Goal: Task Accomplishment & Management: Complete application form

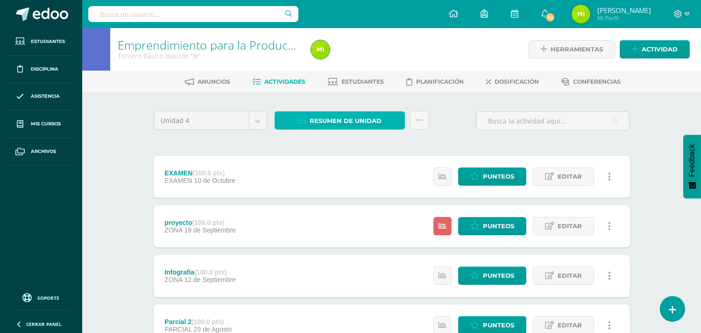
click at [395, 123] on link "Resumen de unidad" at bounding box center [340, 120] width 130 height 18
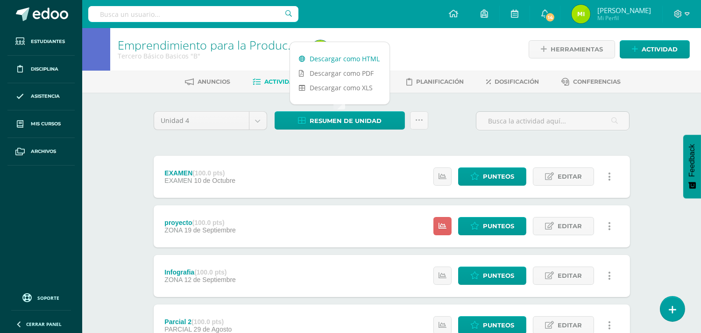
click at [375, 57] on link "Descargar como HTML" at bounding box center [339, 58] width 99 height 14
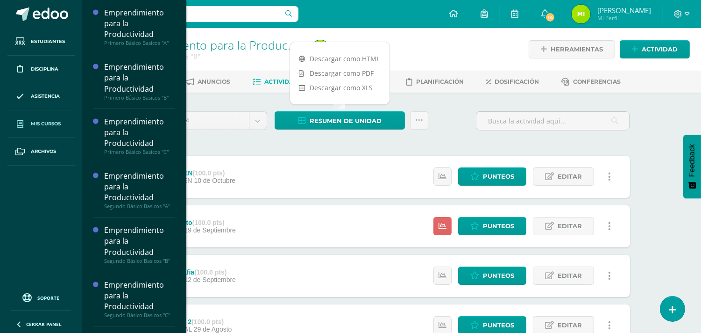
click at [59, 127] on span "Mis cursos" at bounding box center [46, 123] width 30 height 7
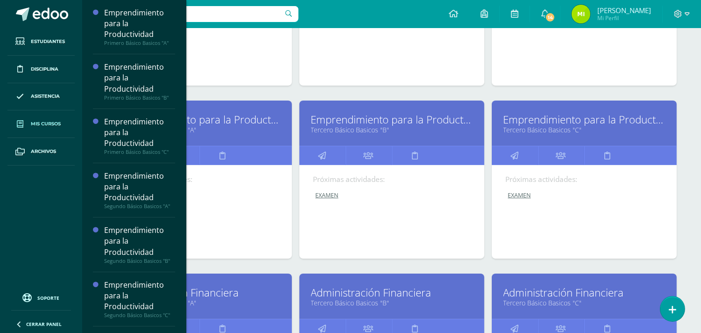
scroll to position [523, 0]
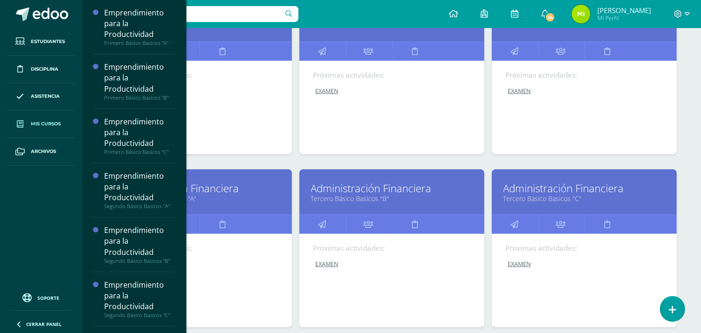
click at [353, 190] on link "Administración Financiera" at bounding box center [392, 188] width 162 height 14
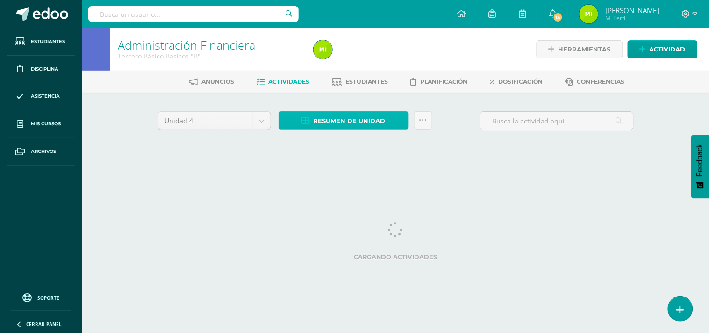
click at [347, 121] on span "Resumen de unidad" at bounding box center [349, 120] width 72 height 17
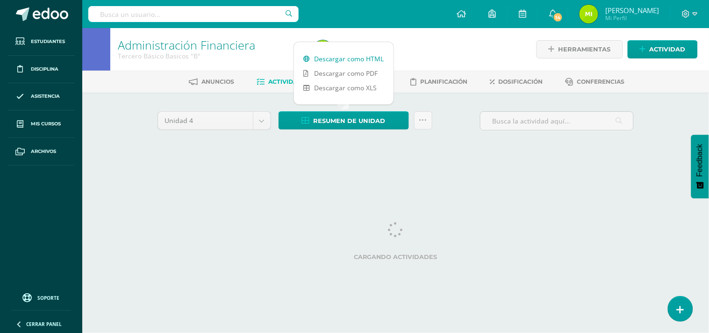
click at [367, 57] on link "Descargar como HTML" at bounding box center [343, 58] width 99 height 14
click at [510, 159] on div "Unidad 4 Unidad 1 Unidad 2 Unidad 3 Unidad 4 Resumen de unidad Subir actividade…" at bounding box center [396, 133] width 514 height 82
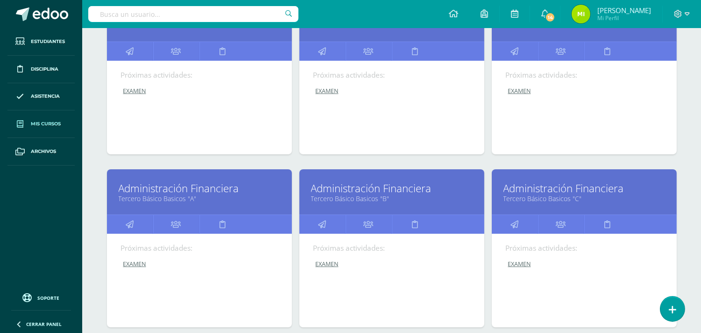
scroll to position [575, 0]
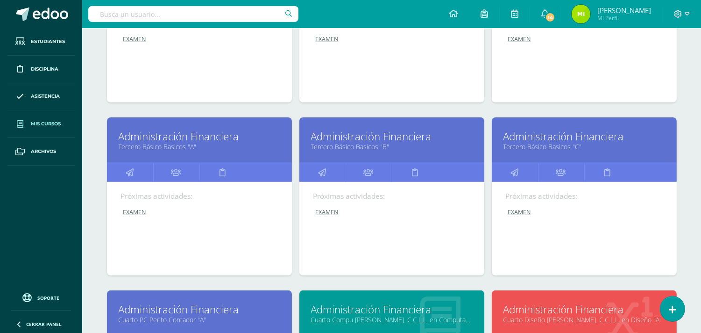
click at [399, 131] on link "Administración Financiera" at bounding box center [392, 136] width 162 height 14
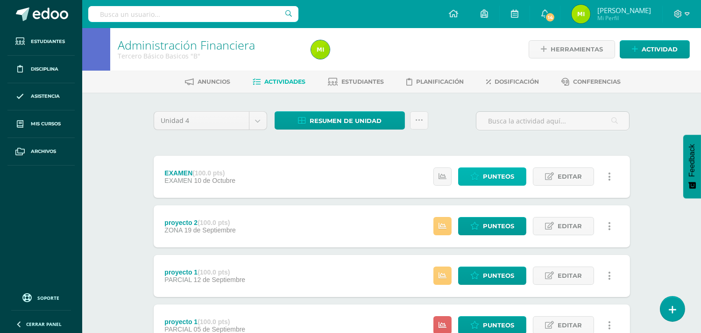
click at [487, 172] on span "Punteos" at bounding box center [498, 176] width 31 height 17
click at [488, 175] on span "Punteos" at bounding box center [498, 176] width 31 height 17
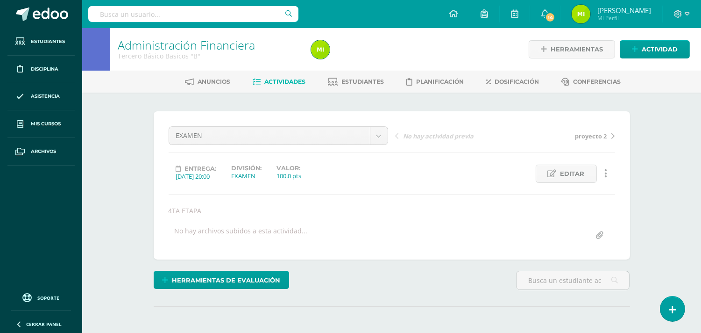
scroll to position [109, 0]
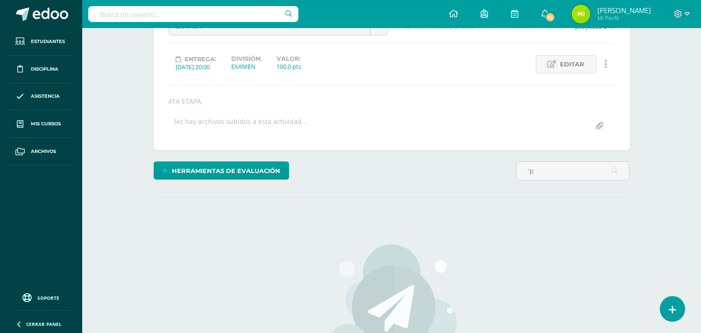
type input "'"
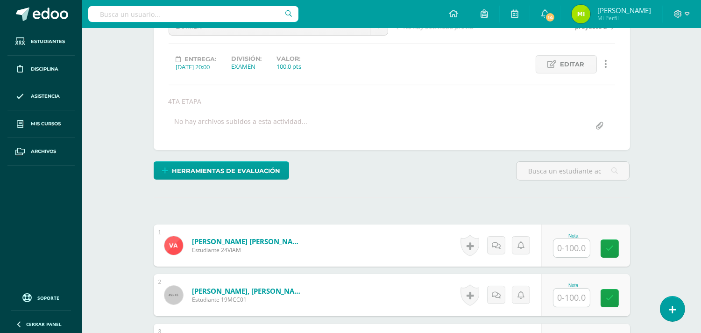
click at [575, 247] on input "text" at bounding box center [571, 248] width 36 height 18
type input "90"
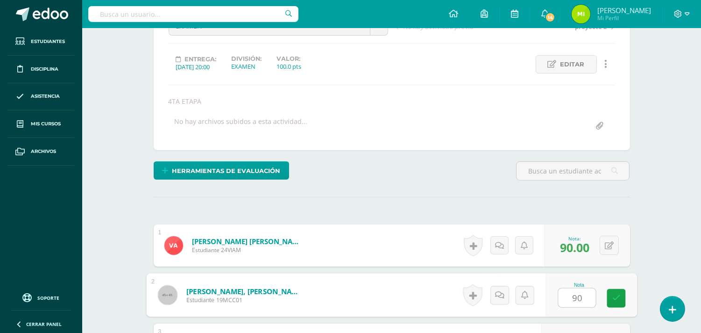
type input "90"
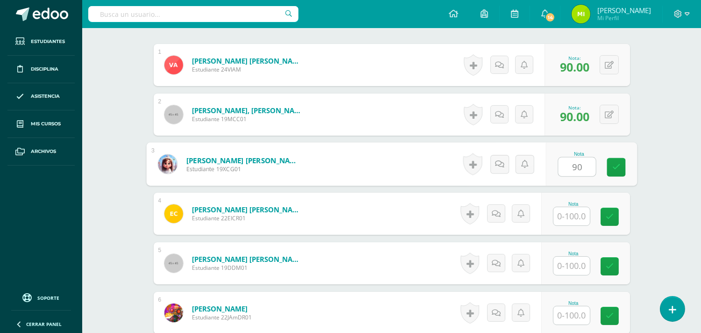
type input "90"
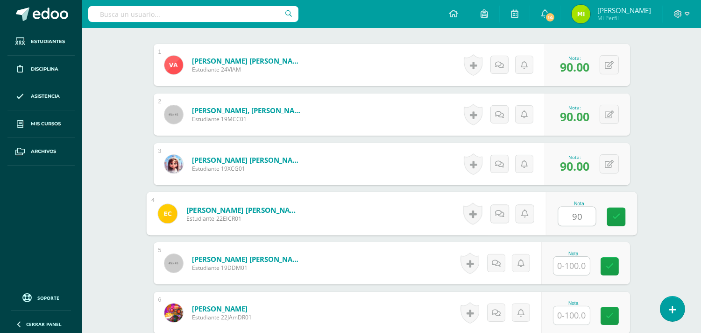
type input "90"
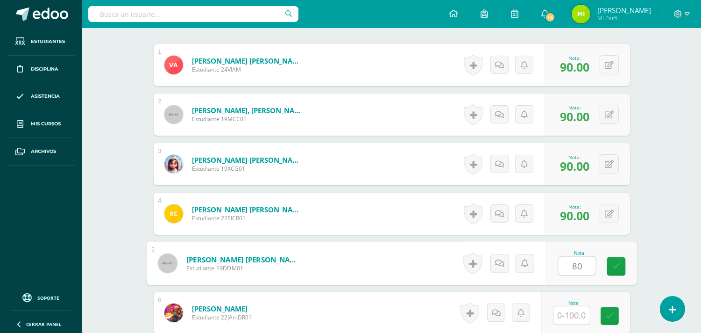
type input "80"
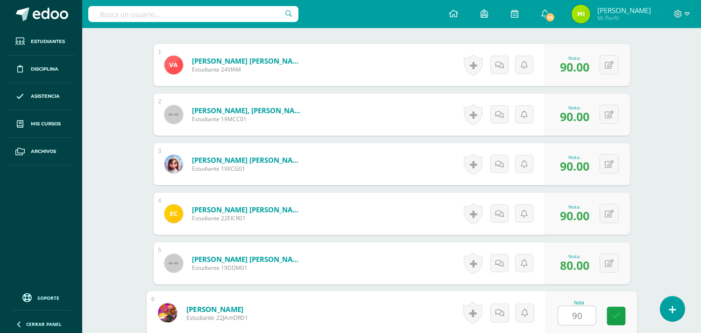
type input "90"
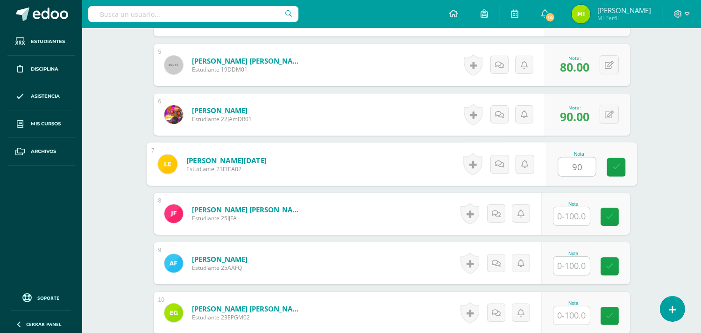
type input "90"
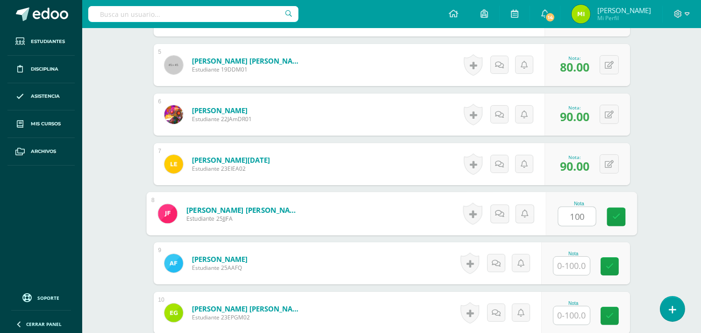
type input "100"
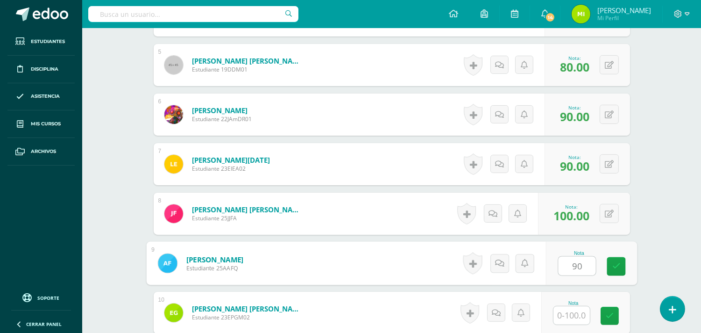
type input "90"
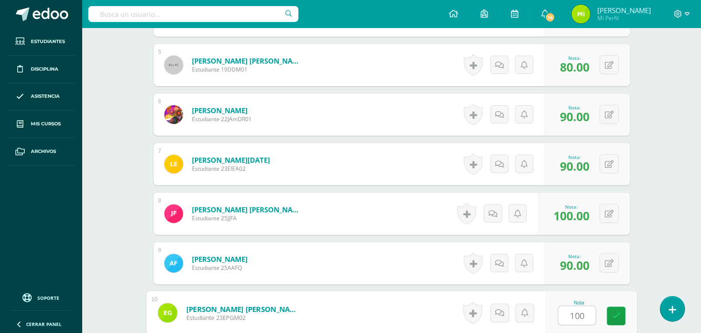
type input "100"
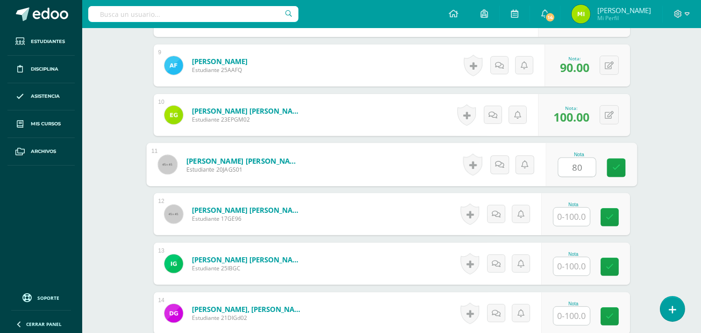
type input "80"
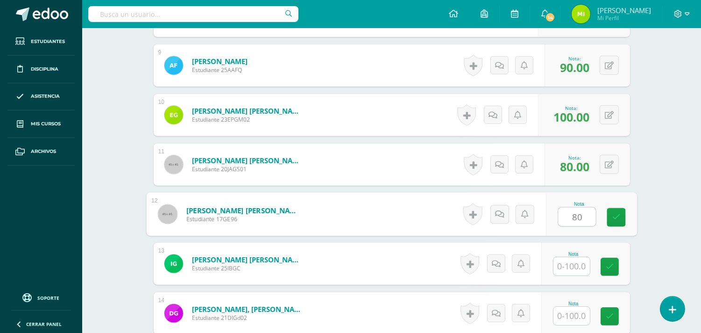
type input "80"
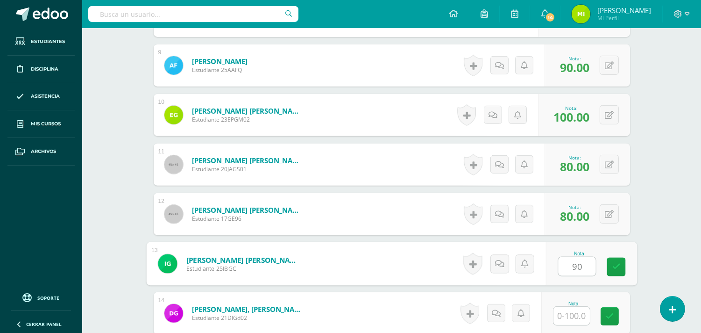
type input "90"
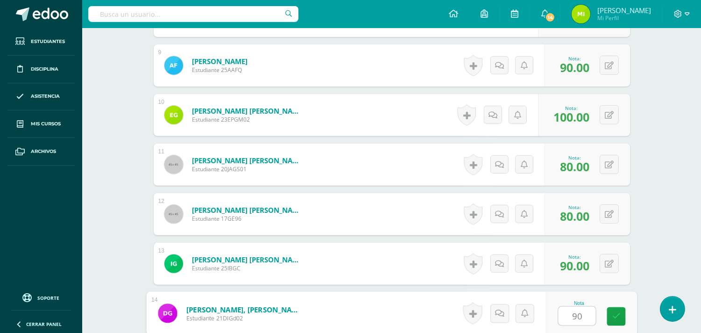
type input "90"
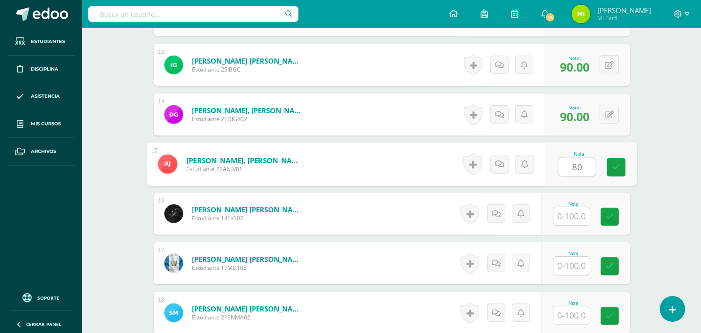
type input "80"
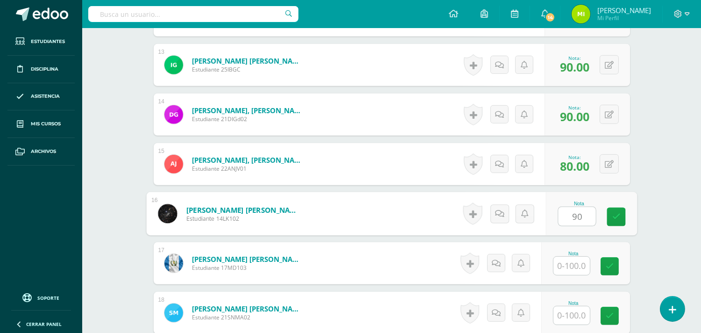
type input "90"
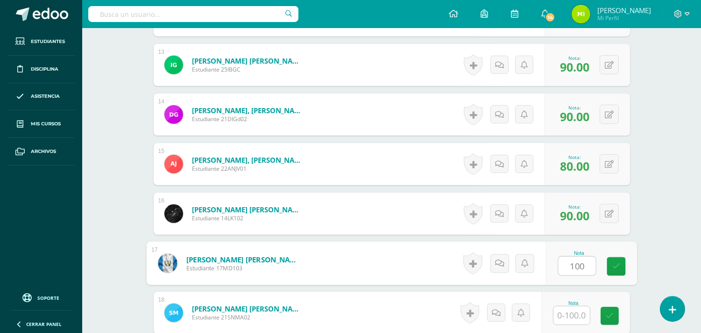
type input "100"
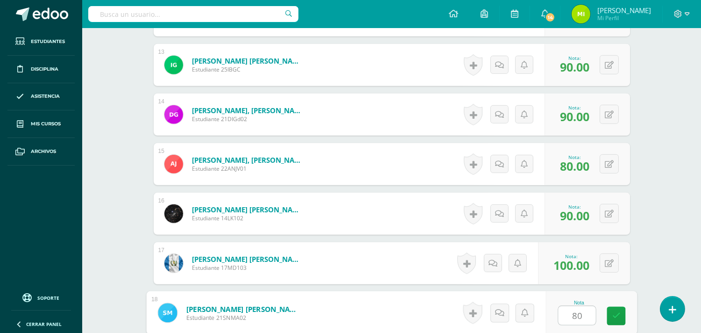
type input "80"
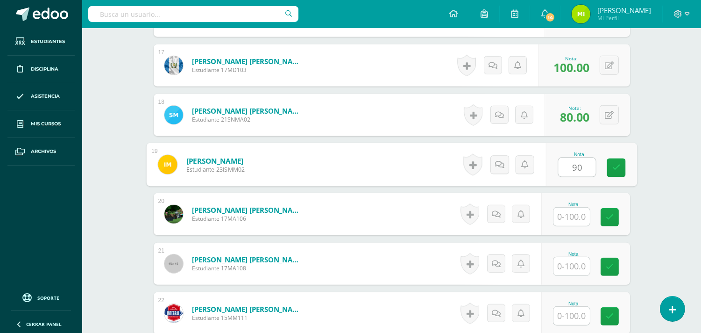
type input "90"
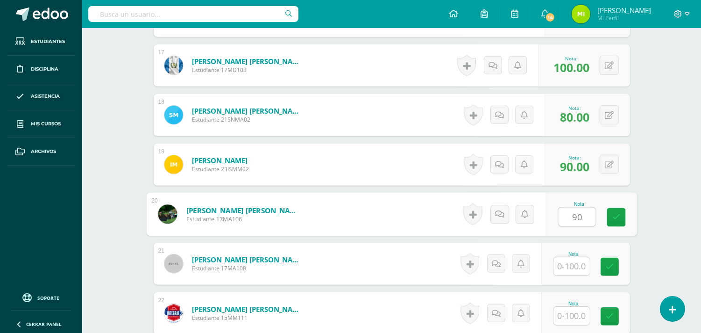
type input "90"
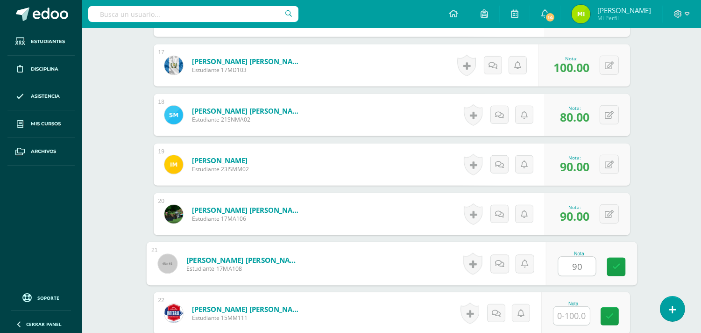
type input "90"
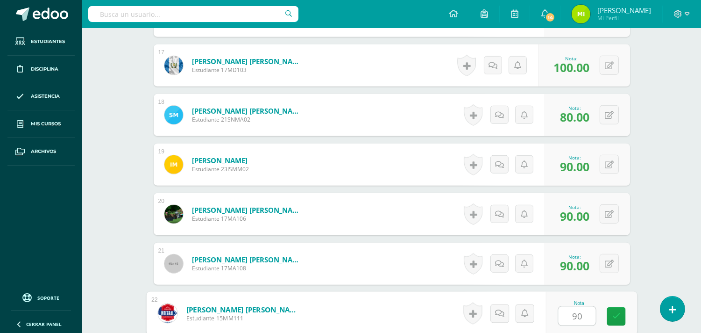
type input "90"
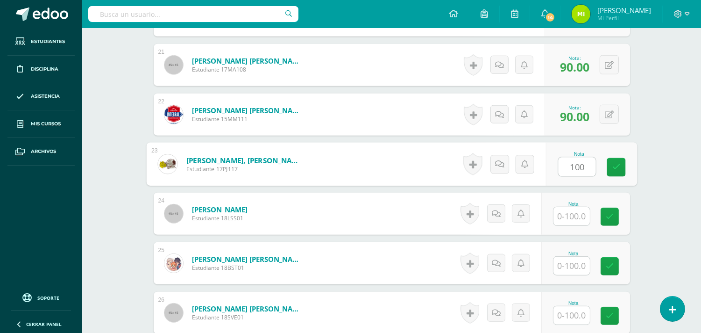
type input "100"
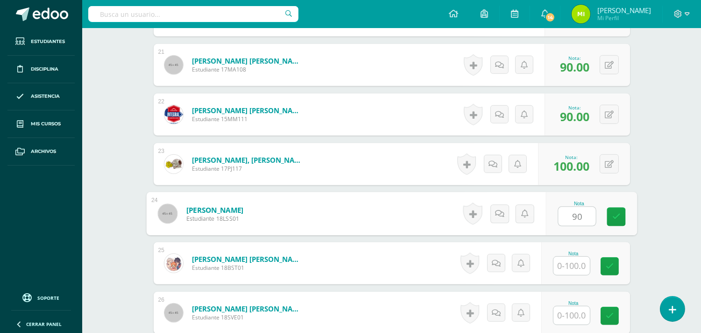
type input "90"
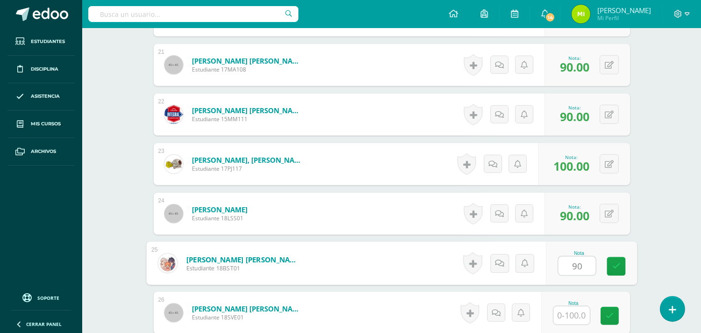
type input "90"
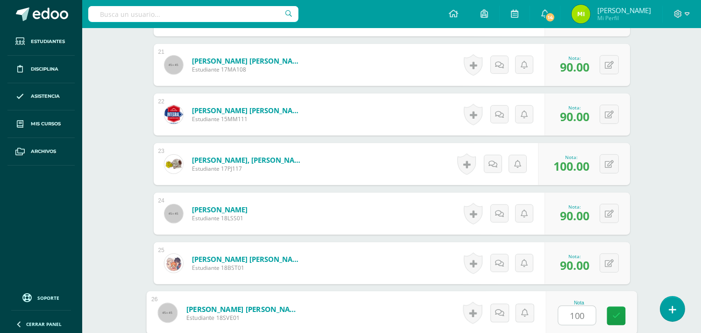
type input "100"
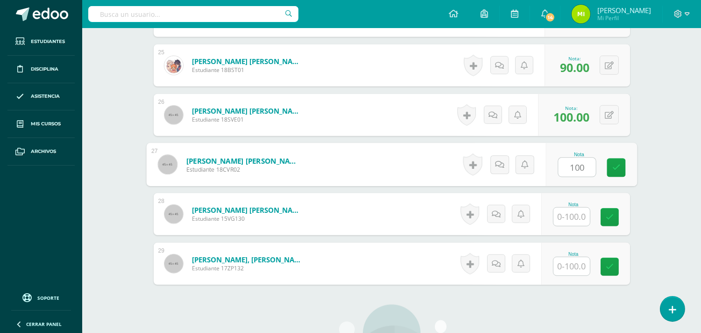
type input "100"
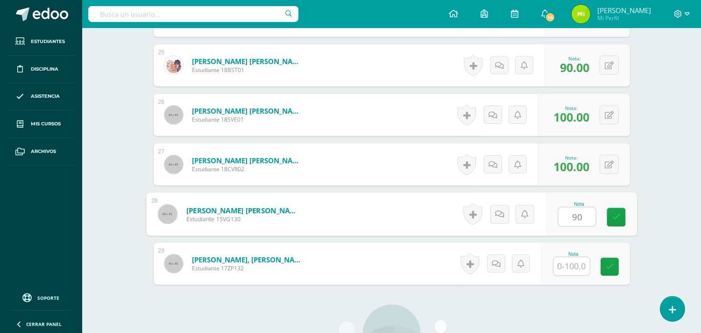
type input "90"
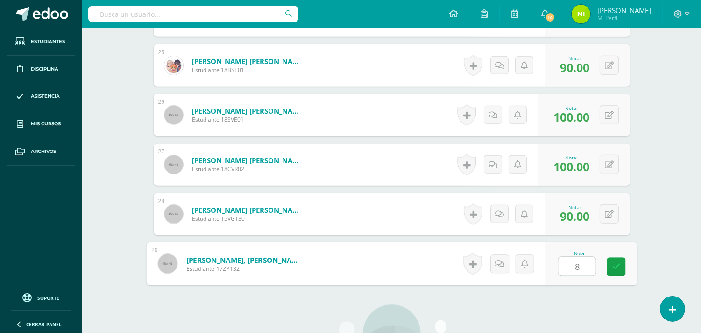
type input "80"
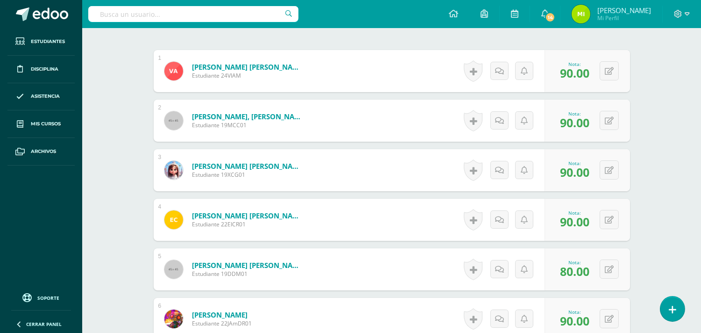
scroll to position [0, 0]
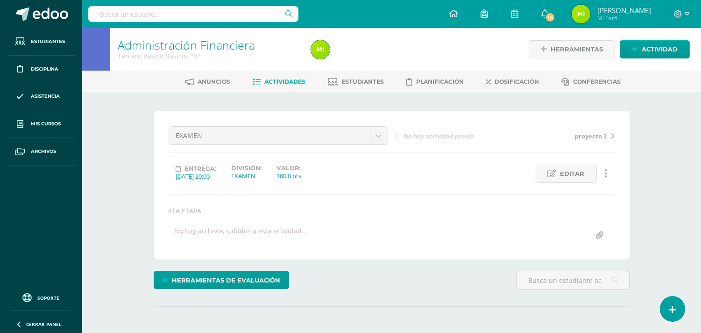
click at [289, 85] on link "Actividades" at bounding box center [279, 81] width 53 height 15
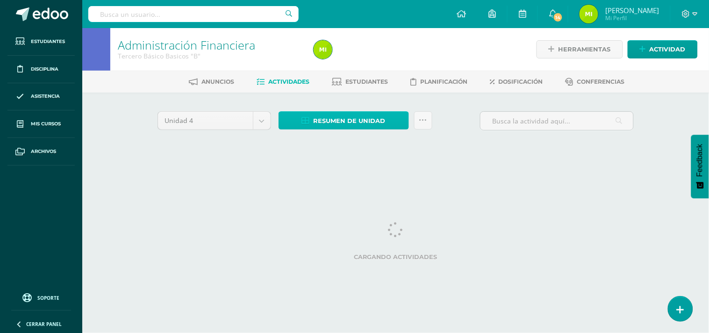
click at [358, 120] on span "Resumen de unidad" at bounding box center [349, 120] width 72 height 17
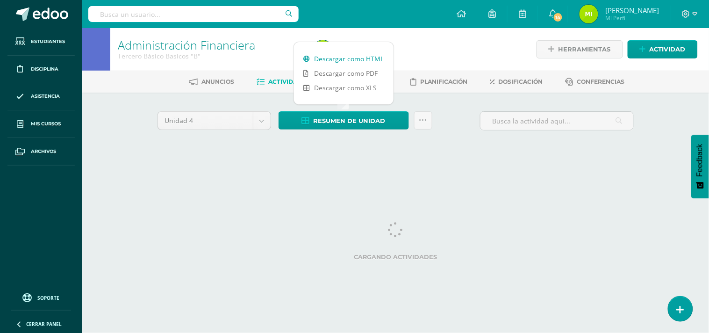
click at [355, 61] on link "Descargar como HTML" at bounding box center [343, 58] width 99 height 14
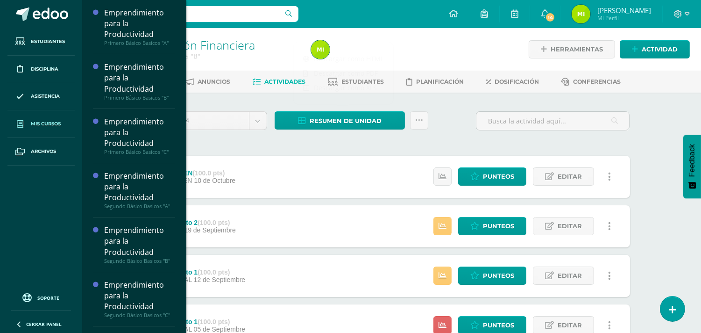
click at [64, 126] on link "Mis cursos" at bounding box center [40, 124] width 67 height 28
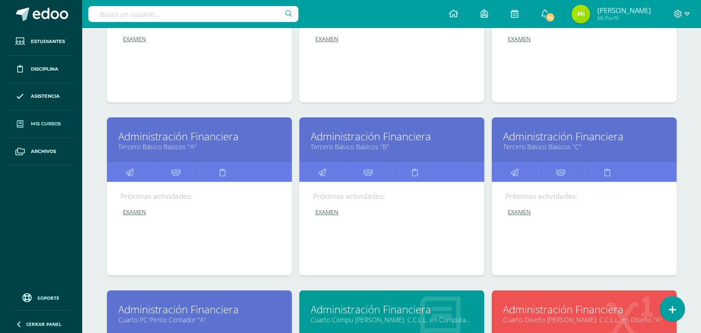
scroll to position [627, 0]
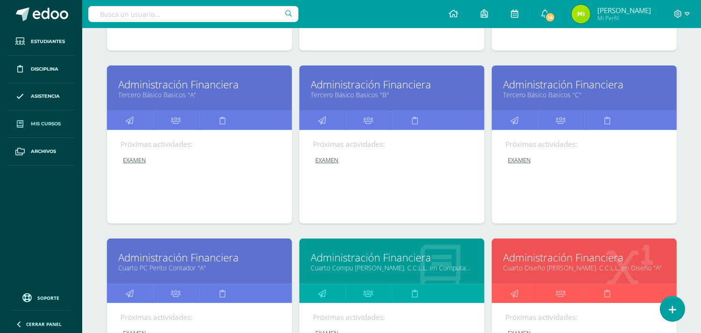
click at [560, 88] on link "Administración Financiera" at bounding box center [585, 84] width 162 height 14
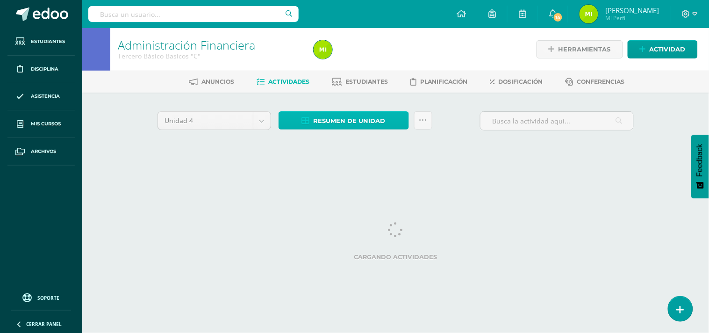
click at [353, 119] on span "Resumen de unidad" at bounding box center [349, 120] width 72 height 17
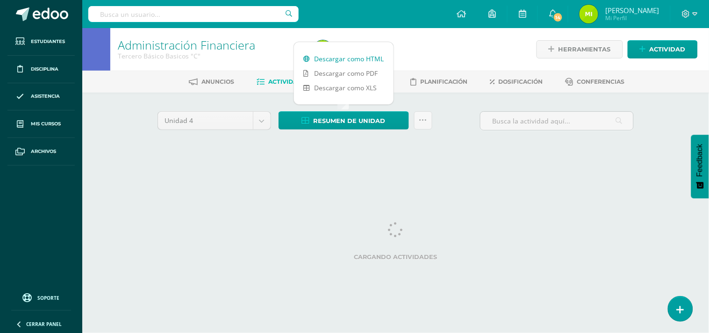
click at [360, 55] on link "Descargar como HTML" at bounding box center [343, 58] width 99 height 14
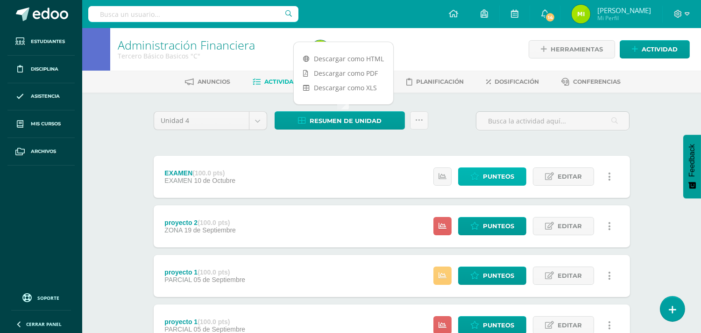
click at [501, 179] on span "Punteos" at bounding box center [498, 176] width 31 height 17
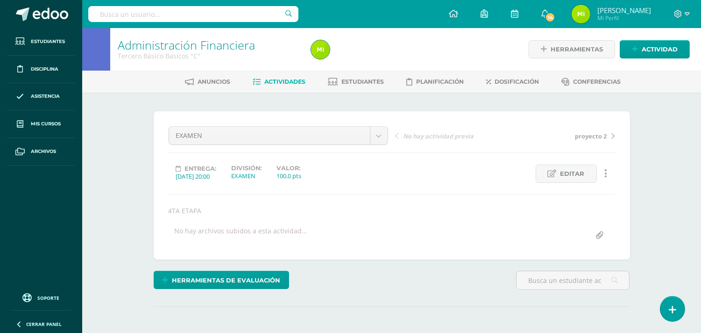
scroll to position [109, 0]
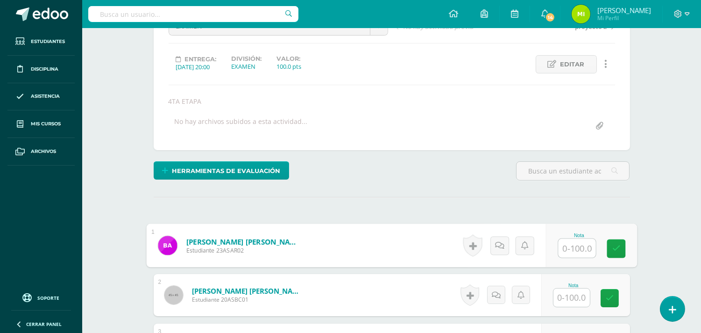
click at [566, 250] on input "text" at bounding box center [576, 248] width 37 height 19
type input "100"
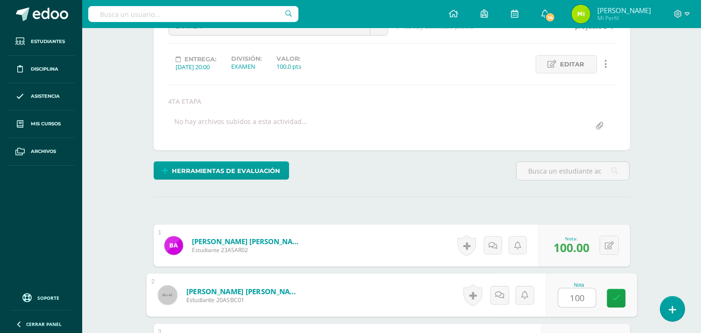
type input "100"
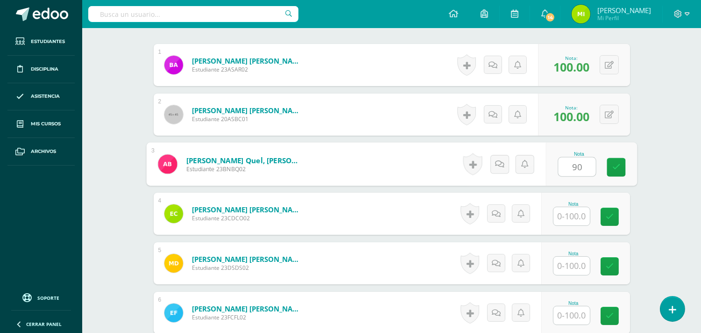
type input "90"
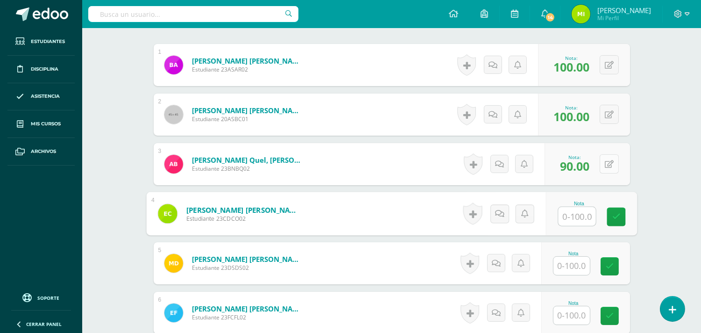
click at [610, 164] on button at bounding box center [609, 163] width 19 height 19
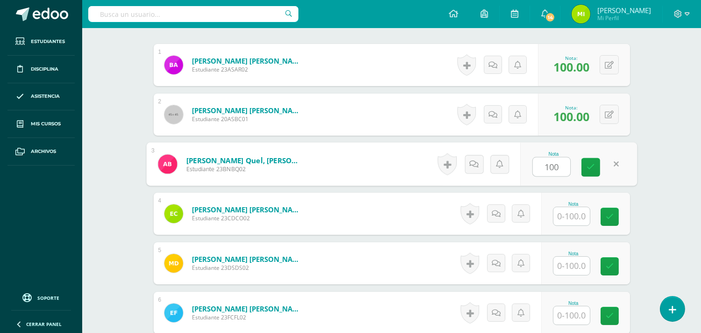
type input "100"
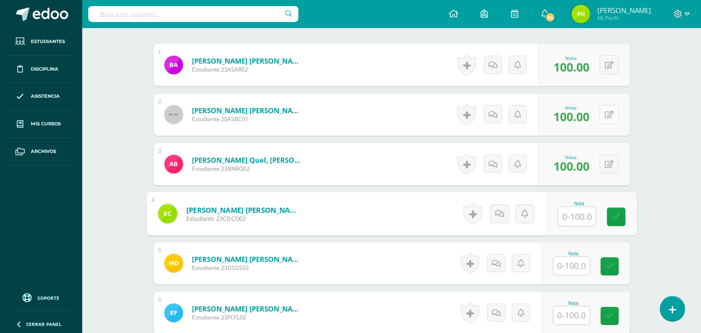
click at [611, 114] on icon at bounding box center [609, 115] width 9 height 8
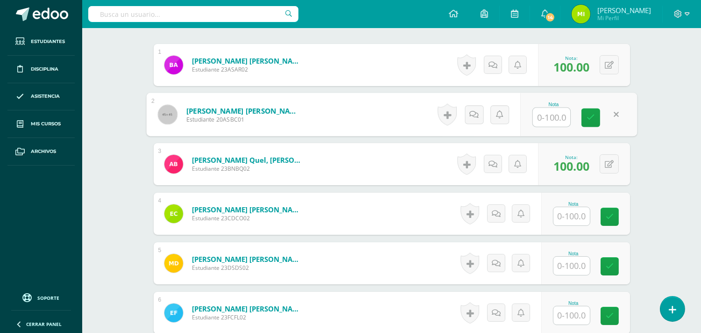
click at [576, 218] on input "text" at bounding box center [571, 216] width 36 height 18
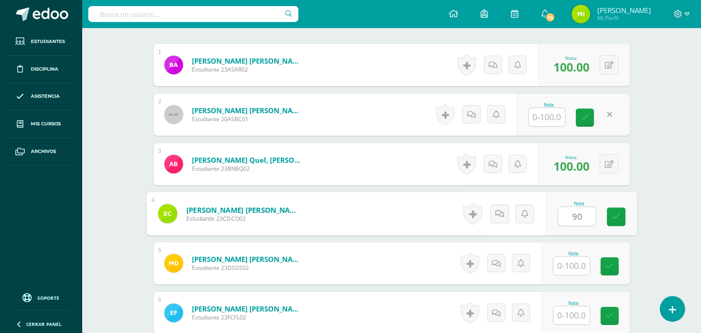
type input "90"
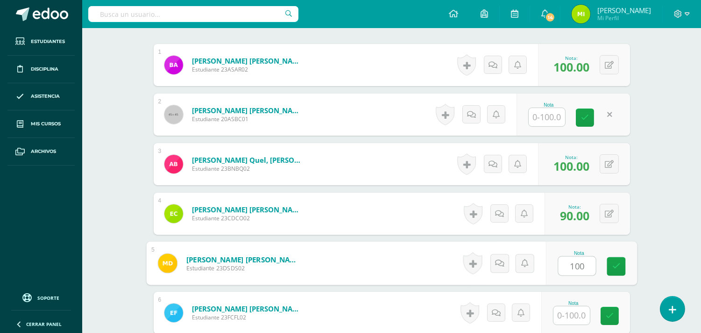
type input "100"
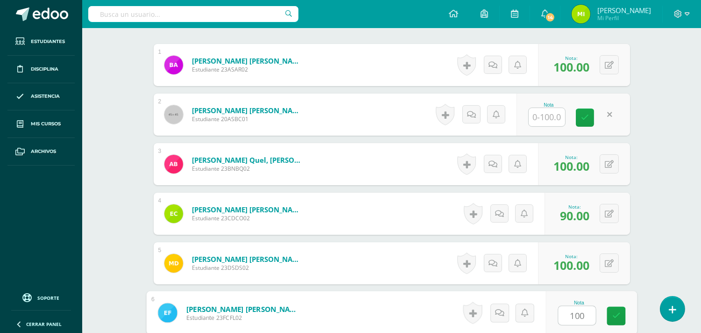
type input "100"
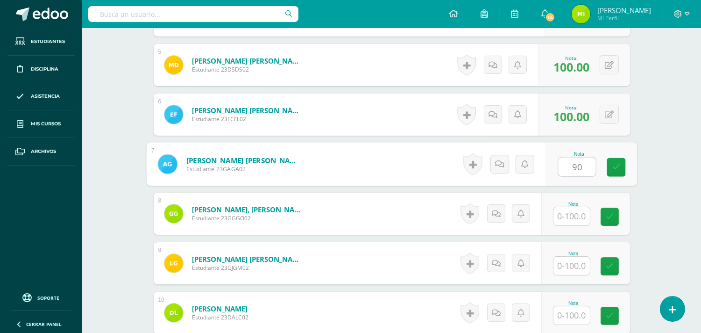
type input "90"
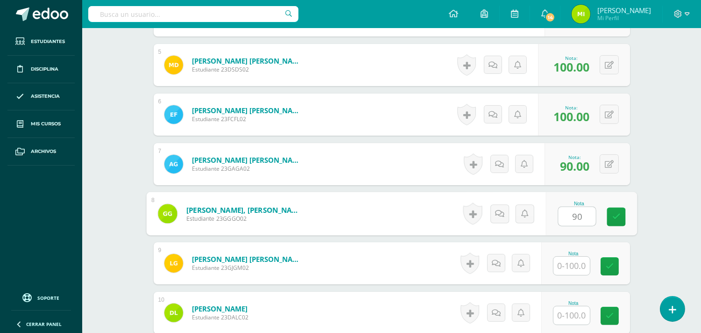
type input "90"
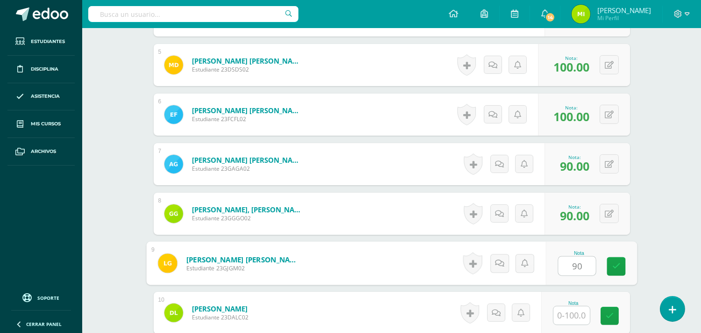
type input "90"
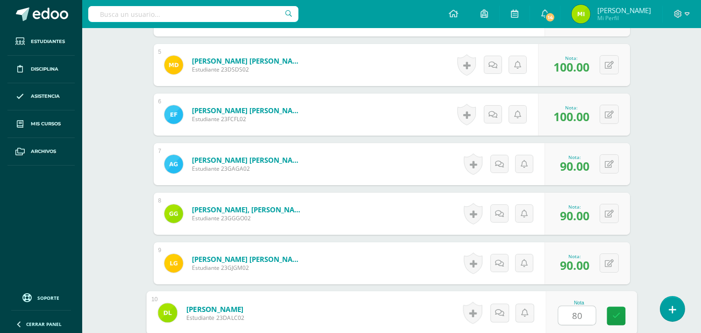
type input "80"
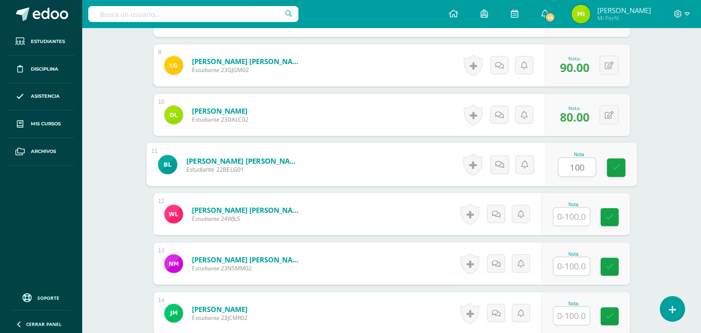
type input "100"
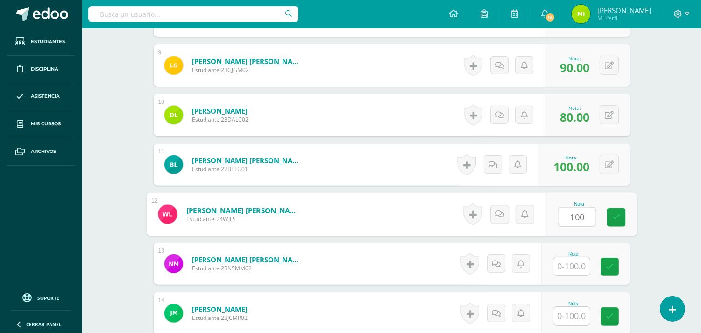
type input "100"
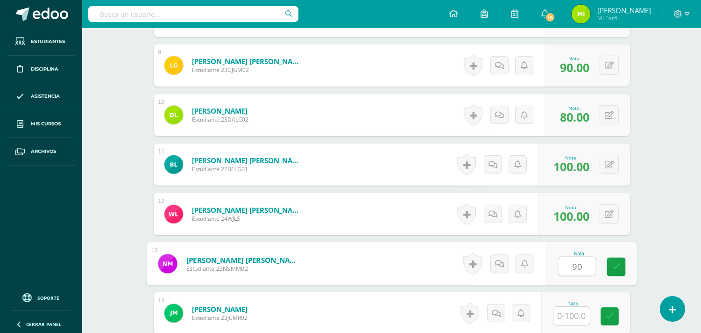
type input "90"
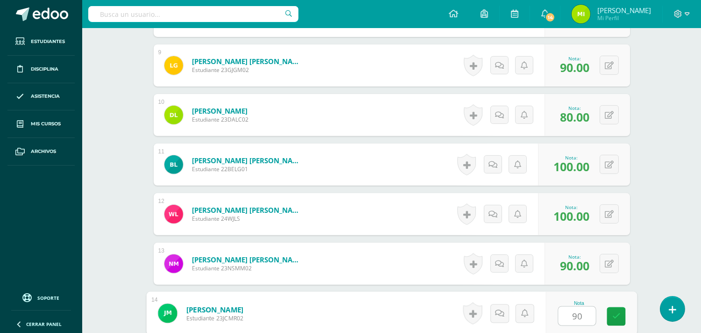
type input "90"
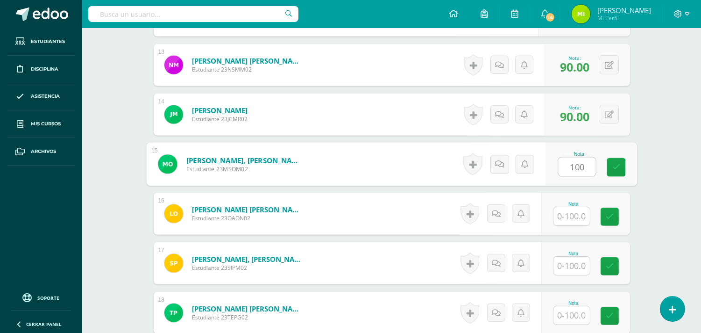
type input "100"
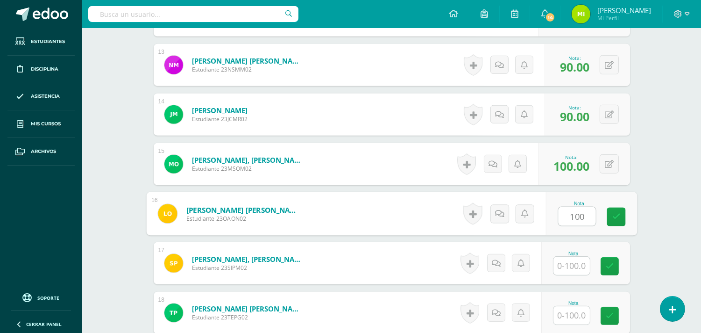
type input "100"
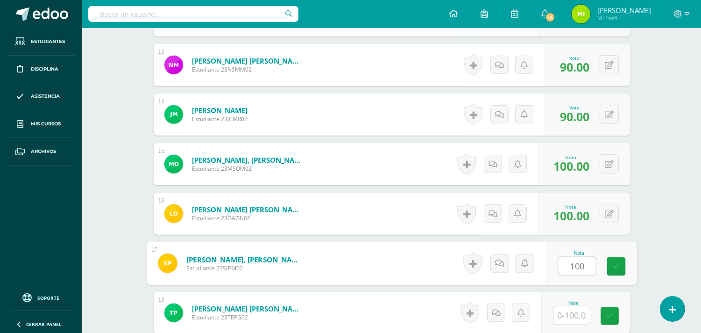
type input "100"
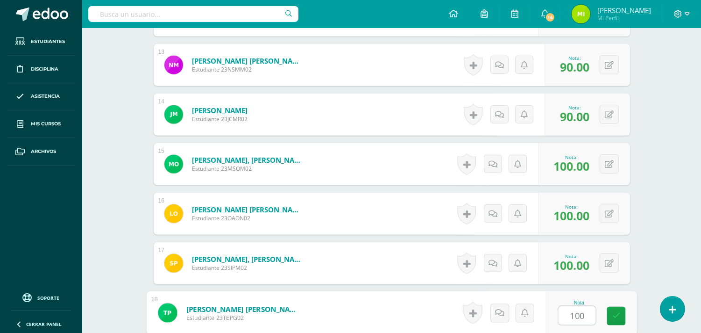
type input "100"
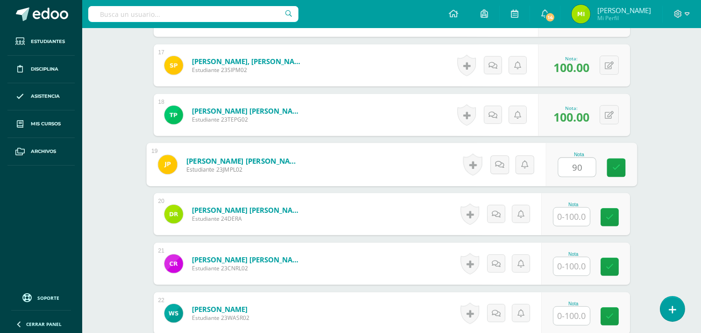
type input "90"
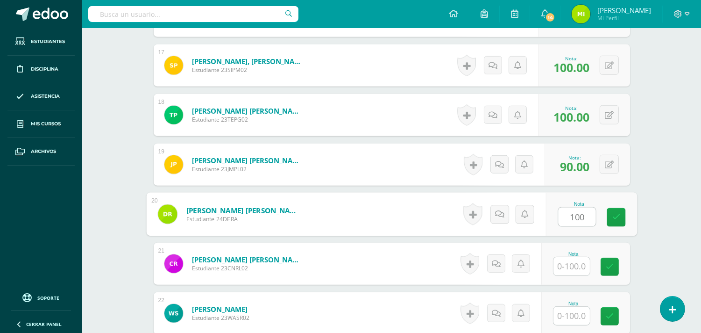
type input "100"
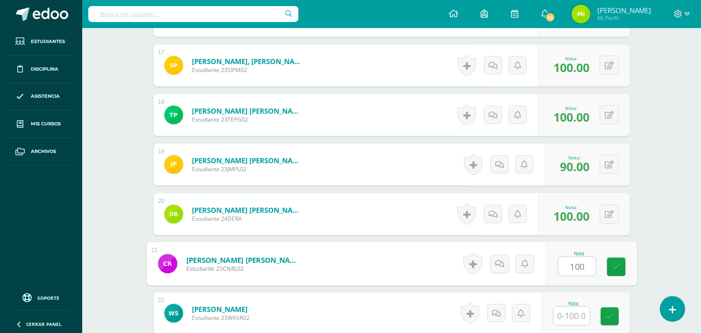
type input "100"
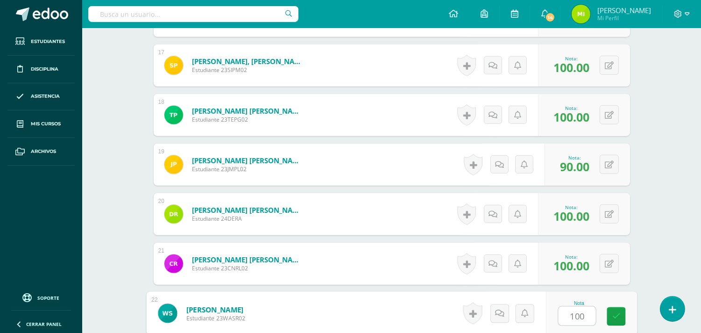
type input "100"
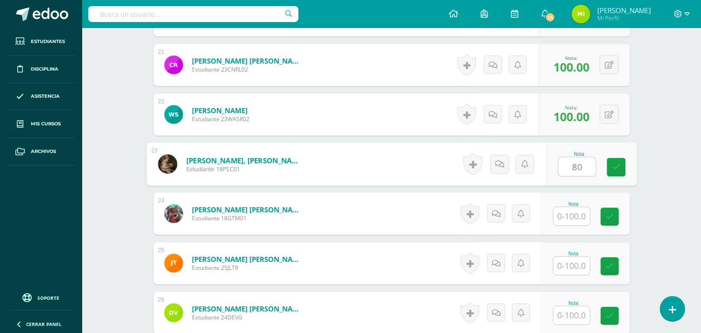
type input "80"
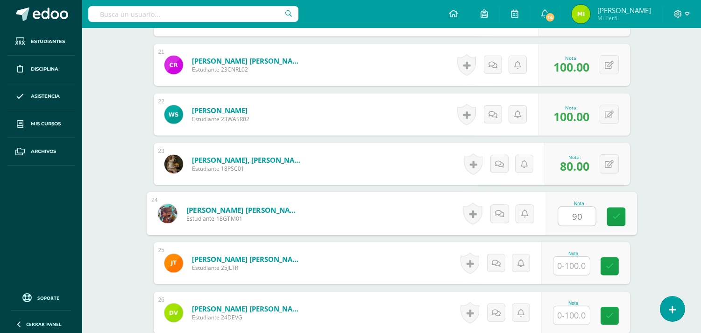
type input "90"
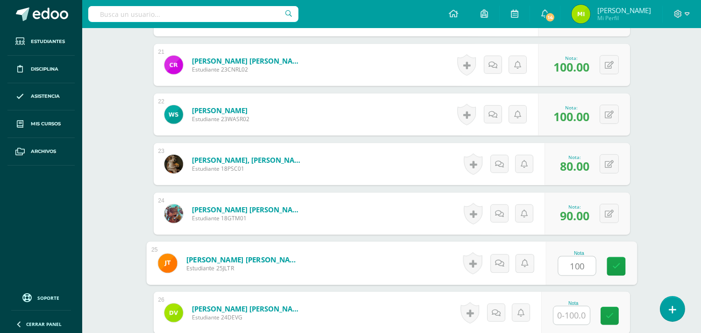
type input "100"
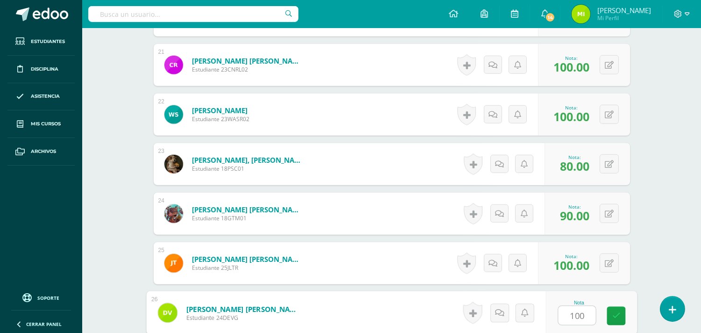
type input "100"
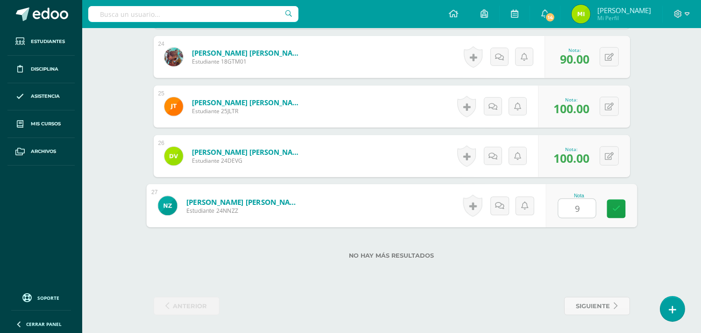
type input "90"
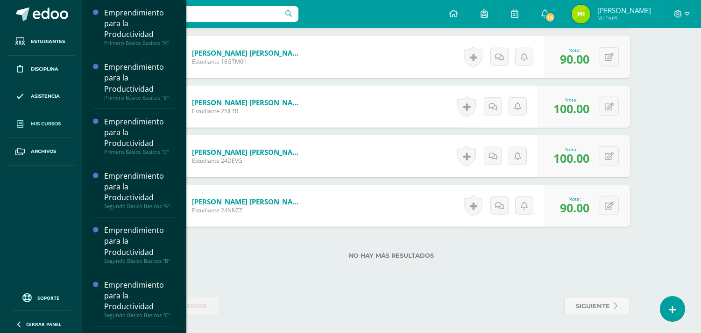
click at [58, 127] on span "Mis cursos" at bounding box center [46, 123] width 30 height 7
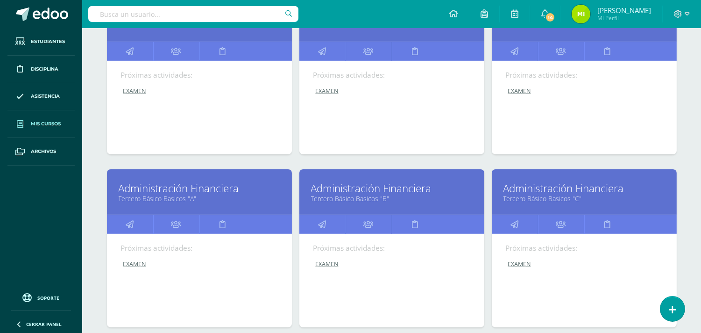
scroll to position [575, 0]
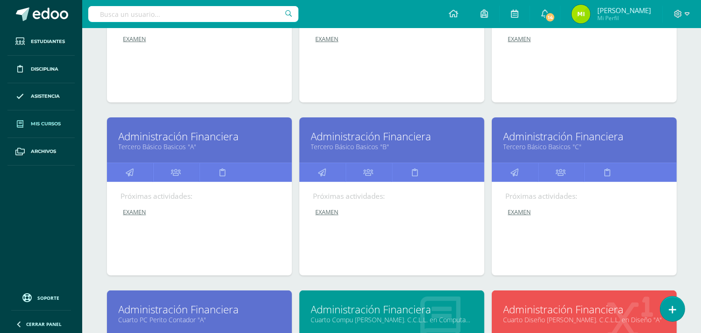
click at [575, 139] on link "Administración Financiera" at bounding box center [585, 136] width 162 height 14
click at [573, 146] on link "Tercero Básico Basicos "C"" at bounding box center [585, 146] width 162 height 9
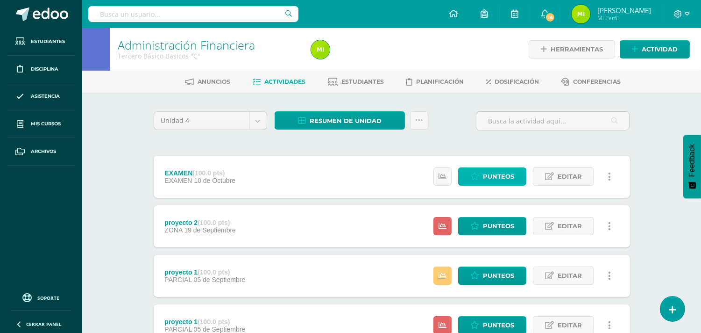
click at [515, 171] on link "Punteos" at bounding box center [492, 176] width 68 height 18
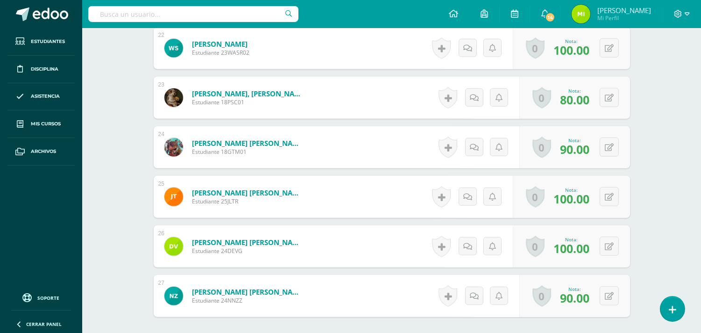
scroll to position [1436, 0]
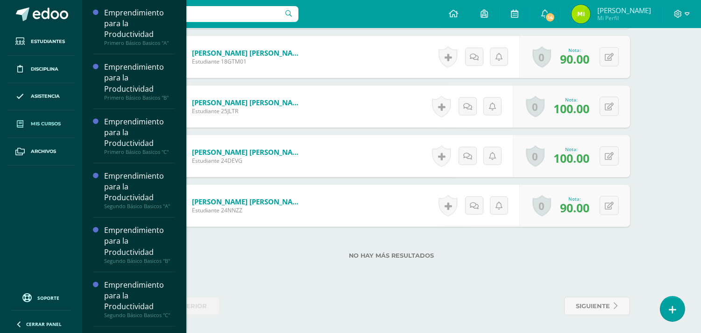
click at [46, 124] on span "Mis cursos" at bounding box center [46, 123] width 30 height 7
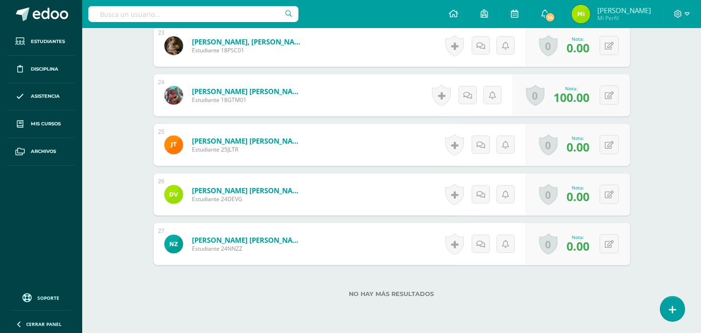
scroll to position [1436, 0]
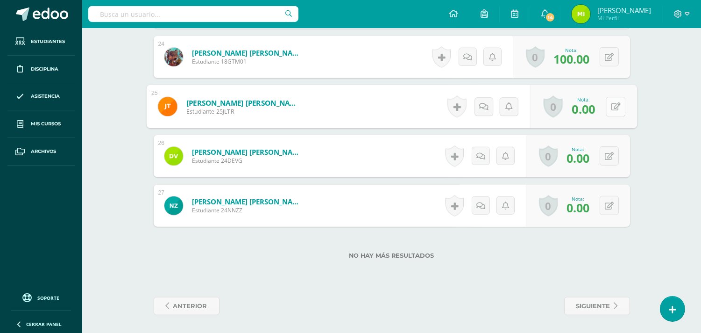
click at [618, 110] on button at bounding box center [616, 107] width 20 height 20
type input "100"
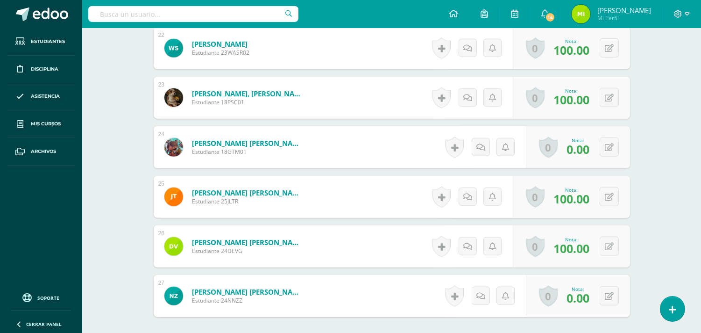
scroll to position [1436, 0]
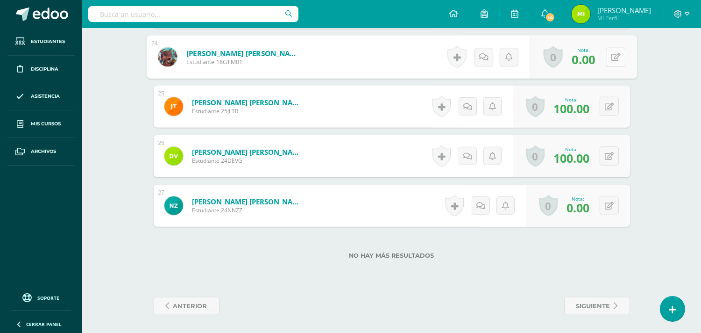
click at [609, 50] on button at bounding box center [616, 57] width 20 height 20
type input "100"
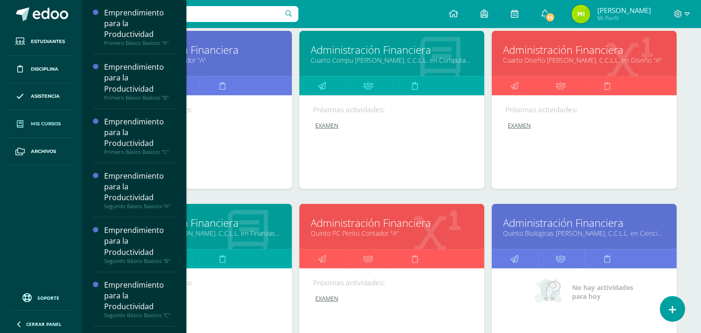
scroll to position [782, 0]
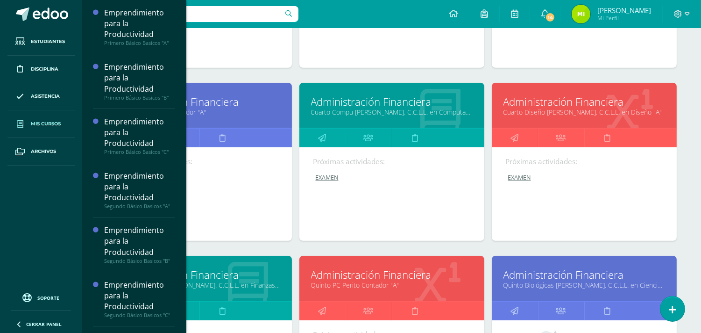
click at [529, 104] on link "Administración Financiera" at bounding box center [585, 101] width 162 height 14
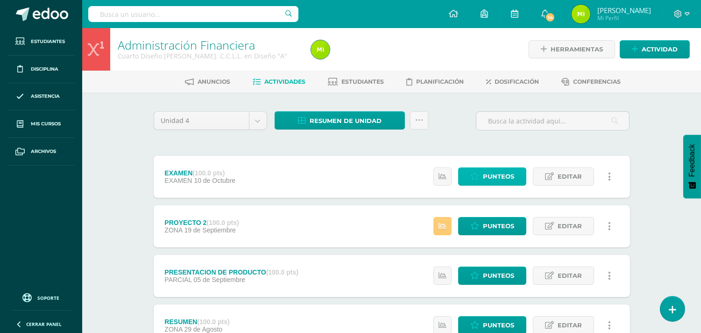
click at [506, 178] on span "Punteos" at bounding box center [498, 176] width 31 height 17
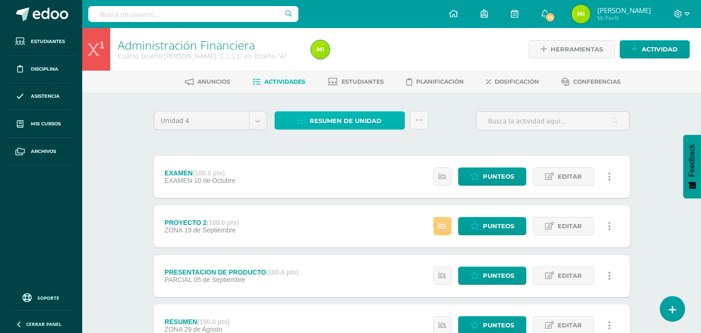
click at [340, 124] on span "Resumen de unidad" at bounding box center [346, 120] width 72 height 17
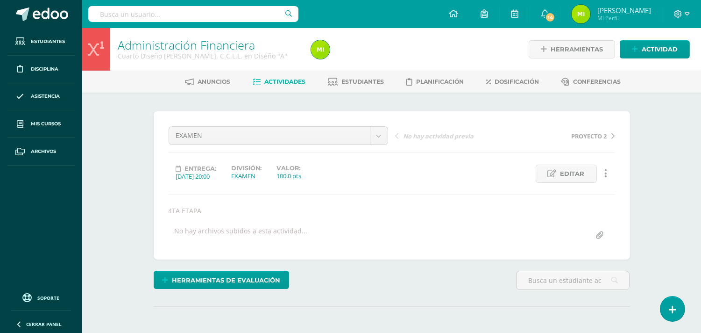
scroll to position [156, 0]
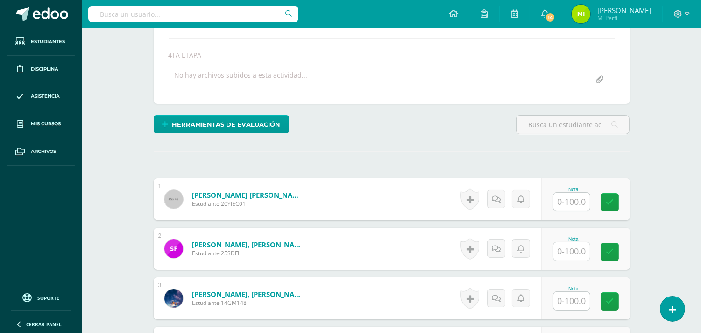
click at [567, 194] on input "text" at bounding box center [571, 201] width 36 height 18
type input "95"
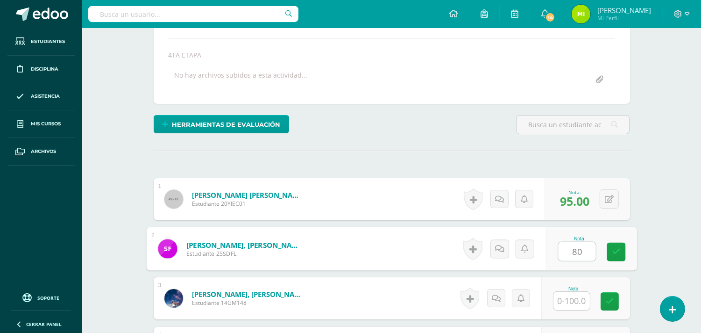
type input "80"
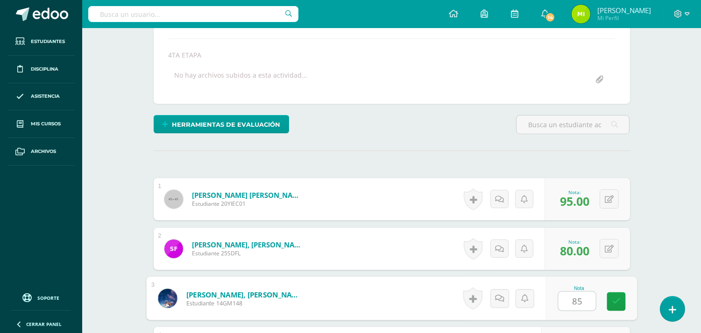
type input "85"
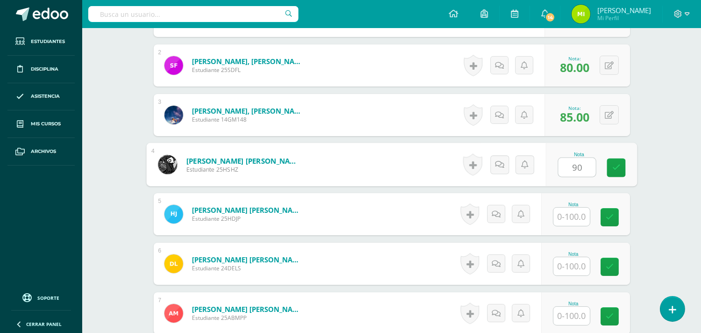
type input "90"
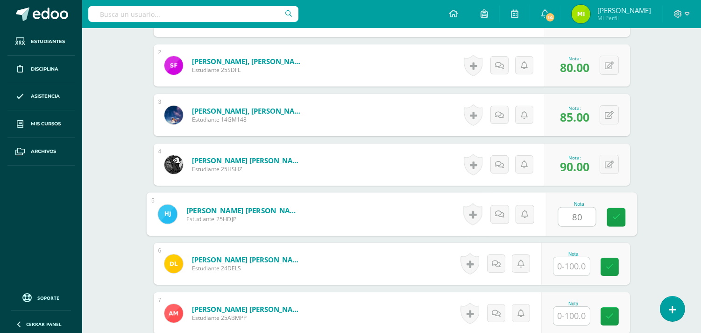
type input "80"
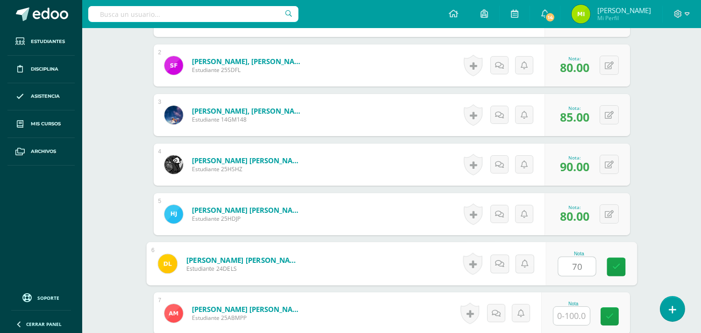
type input "70"
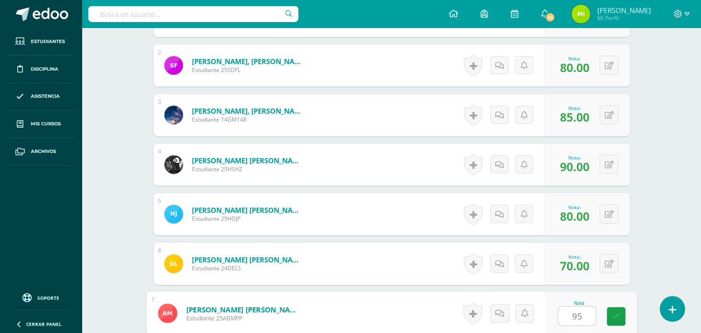
type input "95"
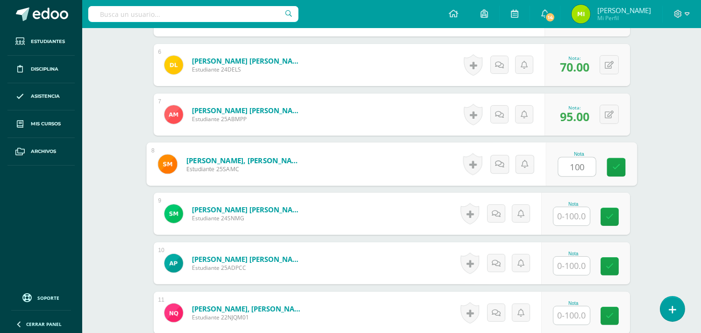
type input "100"
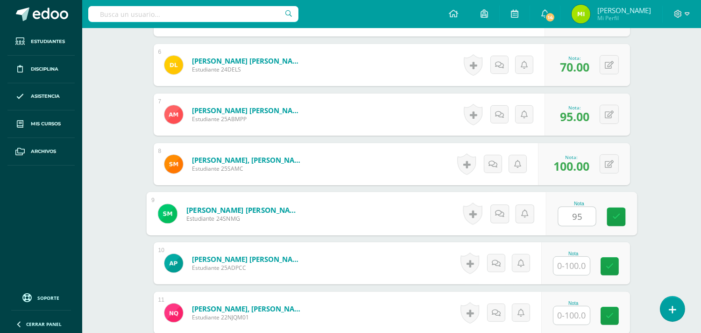
type input "95"
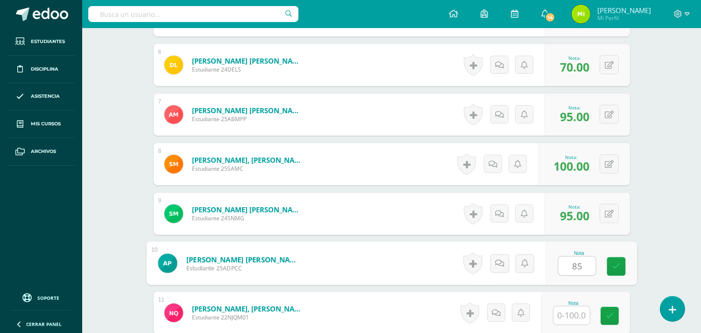
type input "85"
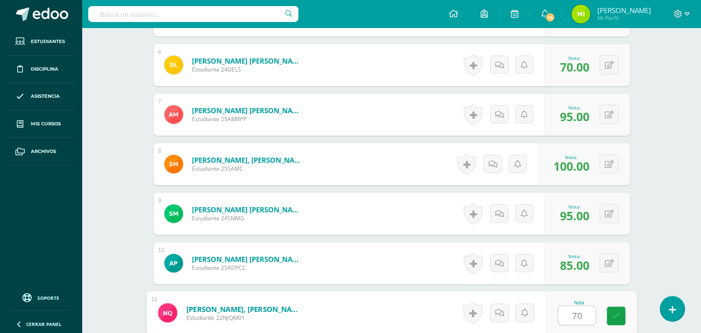
type input "70"
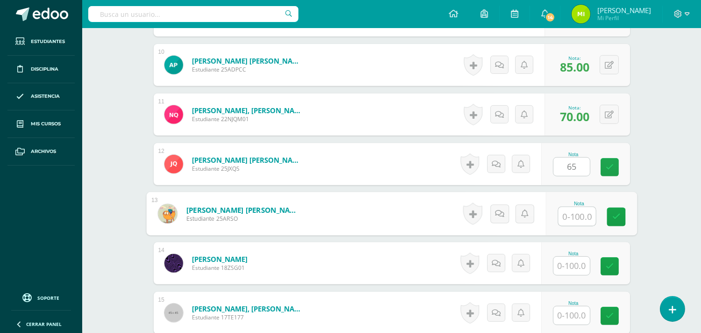
type input "65.00"
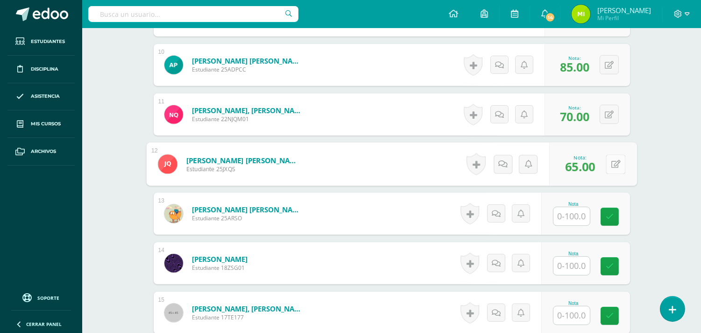
click at [608, 160] on button at bounding box center [616, 164] width 20 height 20
type input "85"
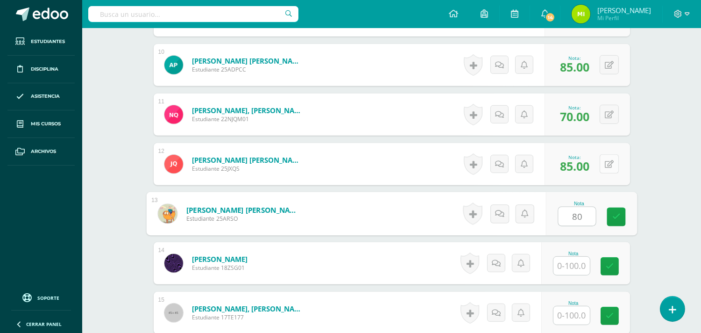
type input "80"
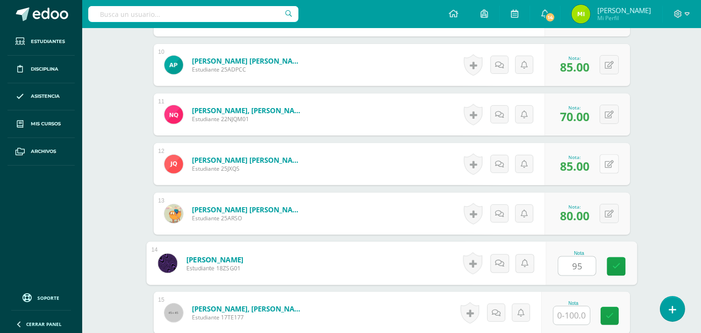
type input "95"
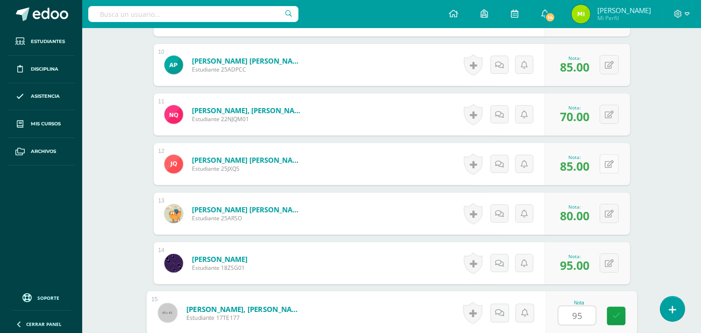
type input "95"
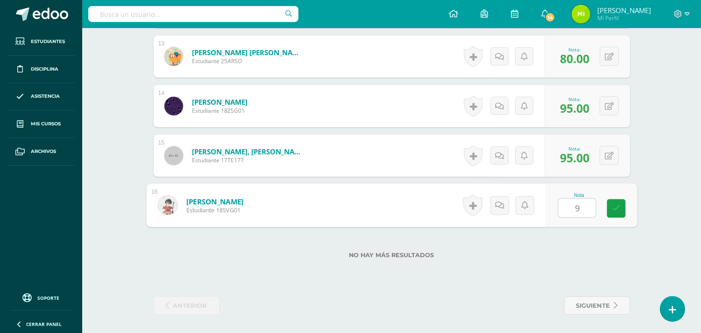
type input "95"
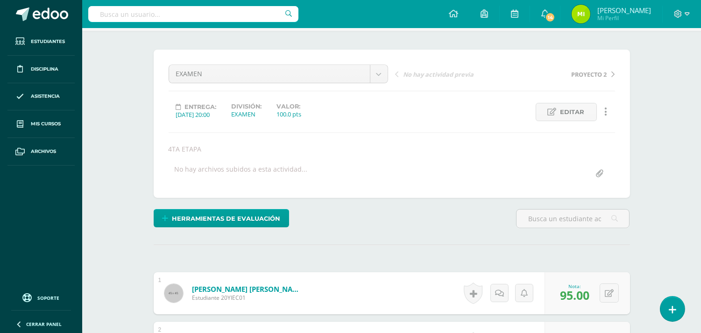
scroll to position [0, 0]
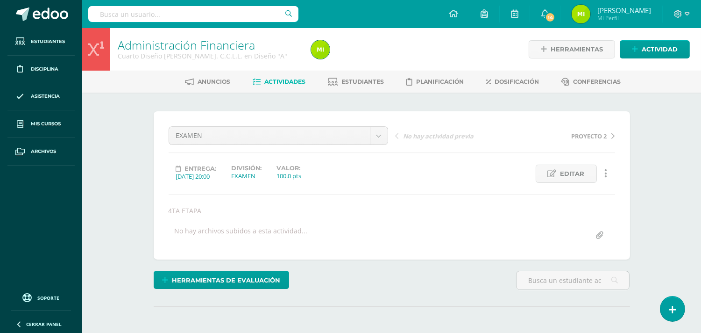
click at [295, 80] on span "Actividades" at bounding box center [284, 81] width 41 height 7
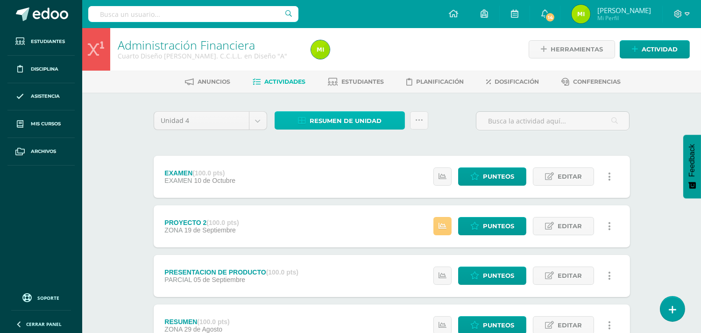
click at [342, 124] on span "Resumen de unidad" at bounding box center [346, 120] width 72 height 17
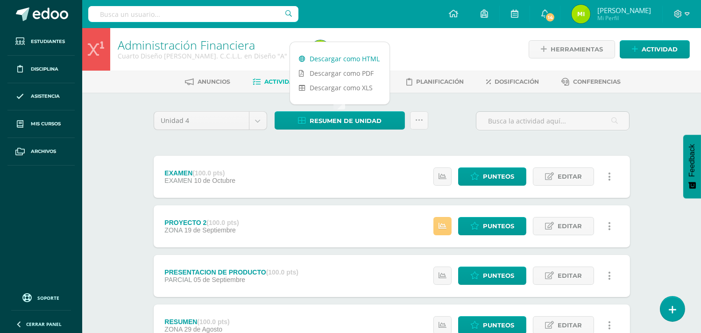
click at [361, 57] on link "Descargar como HTML" at bounding box center [339, 58] width 99 height 14
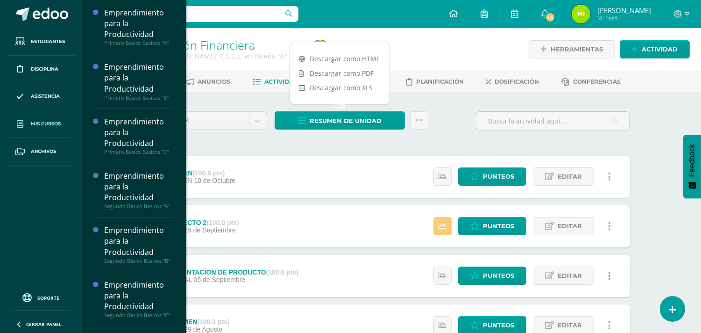
click at [53, 122] on span "Mis cursos" at bounding box center [46, 123] width 30 height 7
click at [64, 123] on link "Mis cursos" at bounding box center [40, 124] width 67 height 28
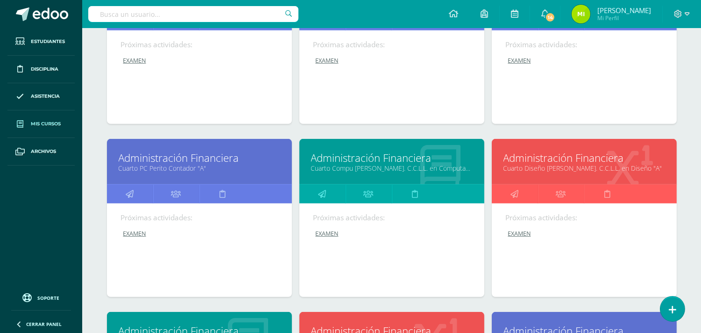
scroll to position [830, 0]
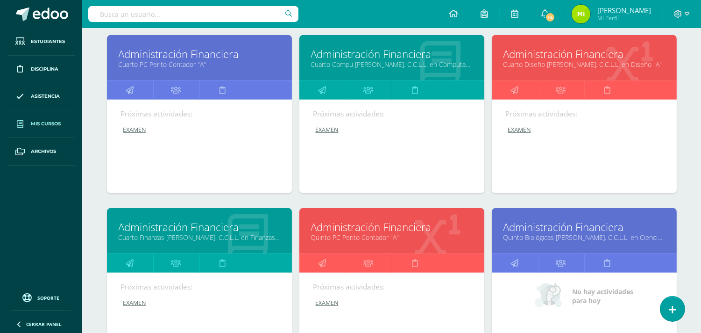
click at [415, 54] on link "Administración Financiera" at bounding box center [392, 54] width 162 height 14
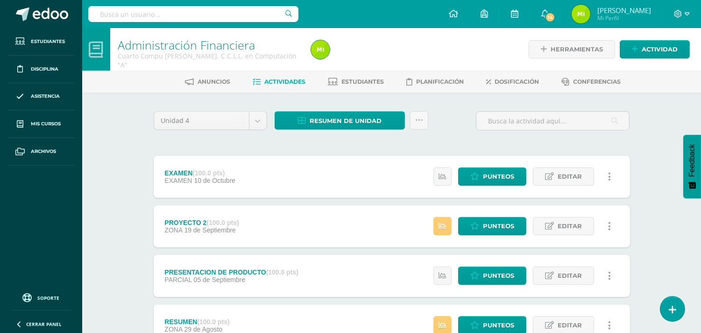
scroll to position [52, 0]
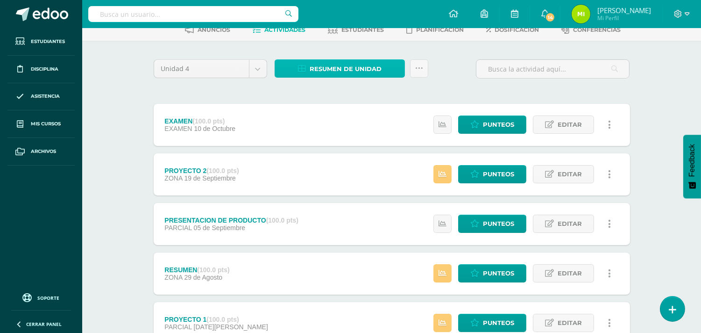
click at [387, 64] on link "Resumen de unidad" at bounding box center [340, 68] width 130 height 18
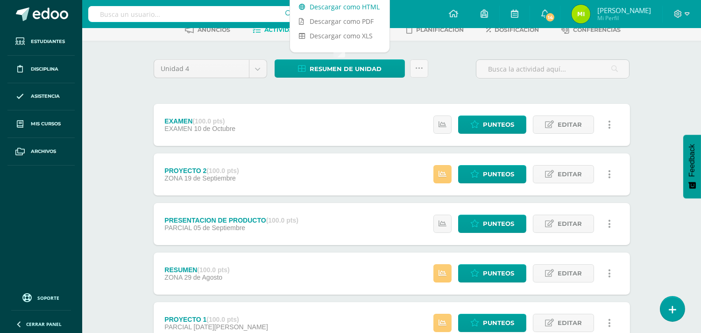
click at [379, 10] on link "Descargar como HTML" at bounding box center [339, 7] width 99 height 14
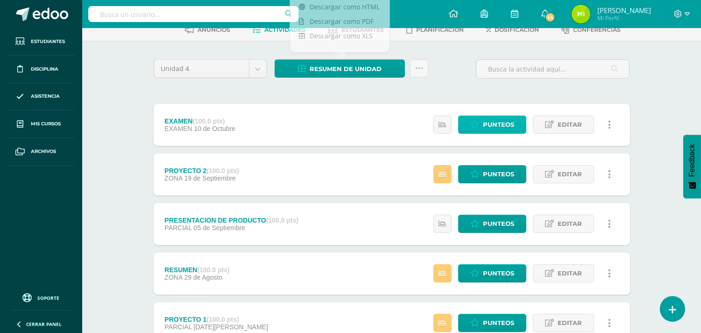
click at [478, 118] on link "Punteos" at bounding box center [492, 124] width 68 height 18
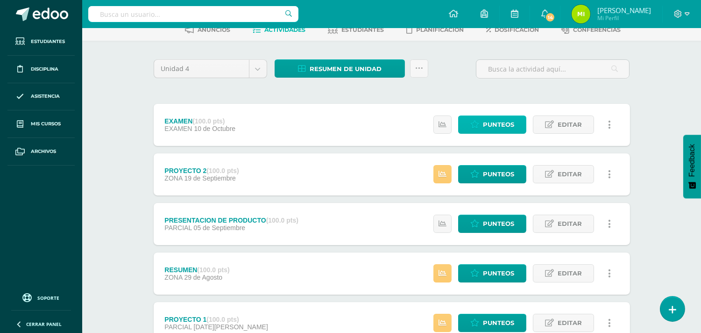
click at [478, 118] on link "Punteos" at bounding box center [492, 124] width 68 height 18
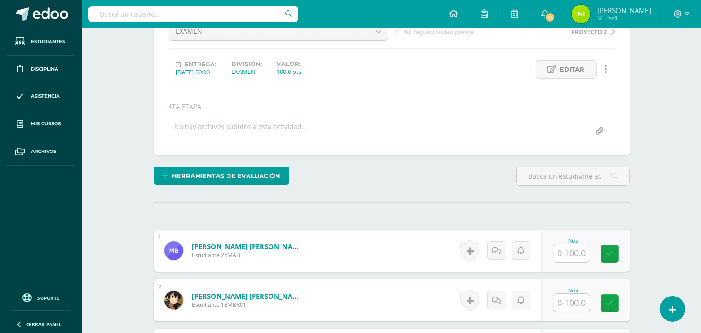
scroll to position [260, 0]
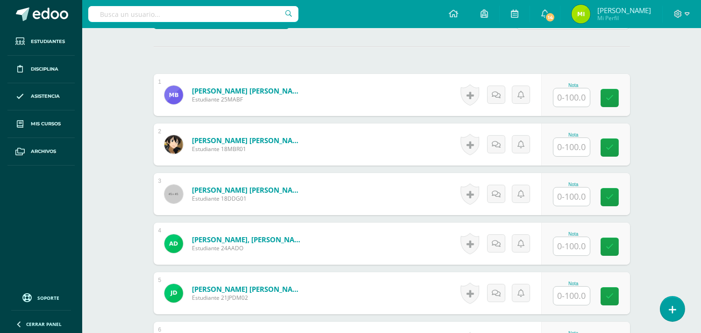
click at [575, 96] on input "text" at bounding box center [571, 97] width 36 height 18
type input "90"
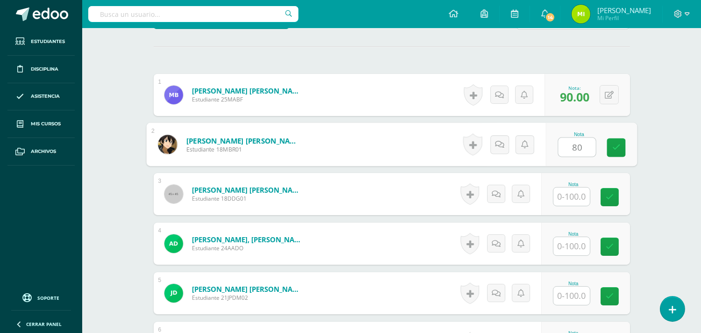
type input "80"
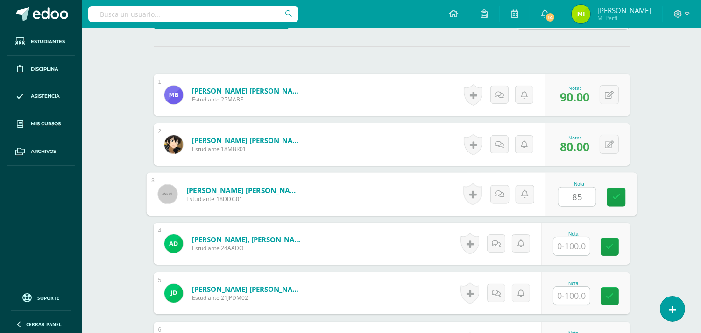
type input "85"
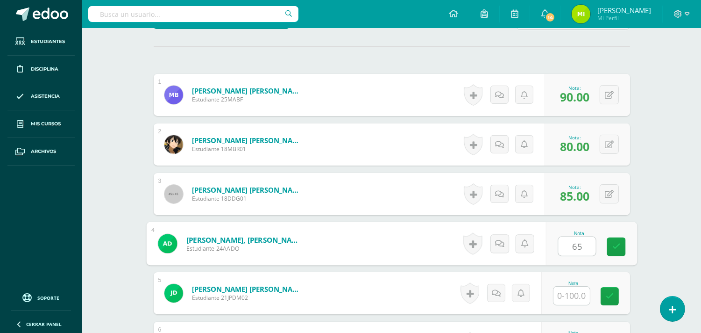
type input "65"
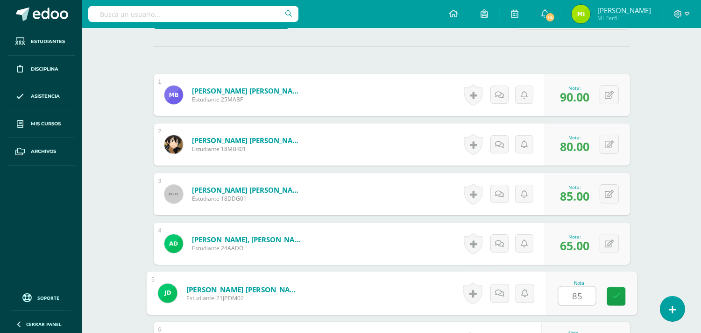
type input "85"
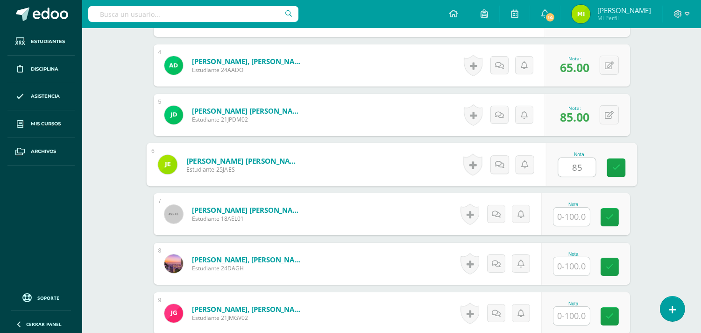
type input "85"
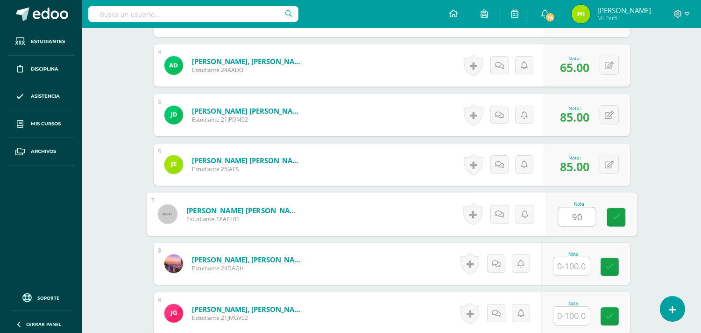
type input "90"
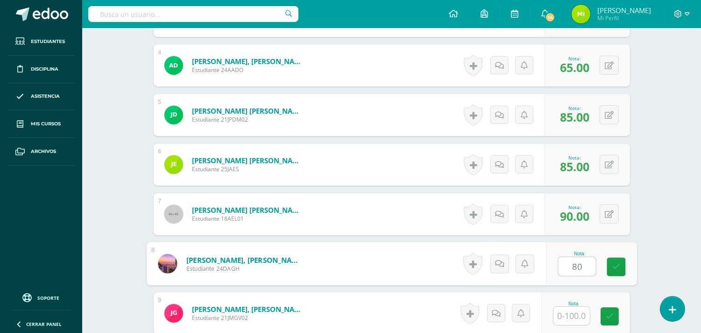
type input "80"
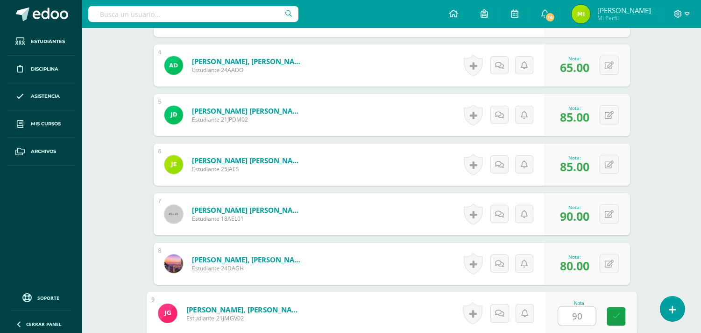
type input "90"
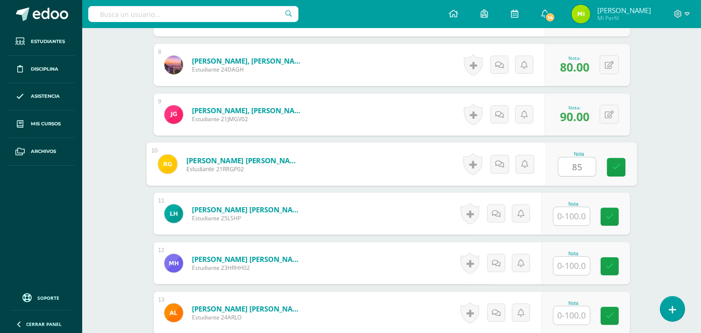
type input "85"
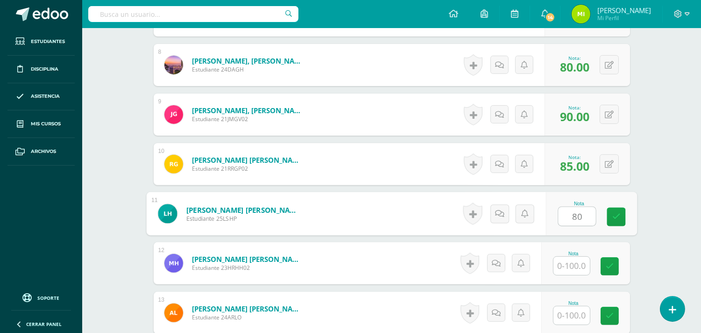
type input "80"
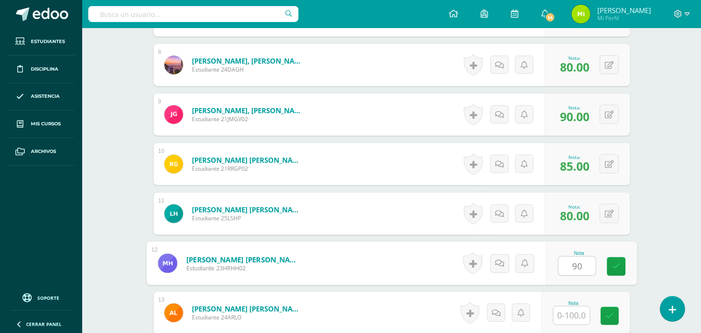
type input "90"
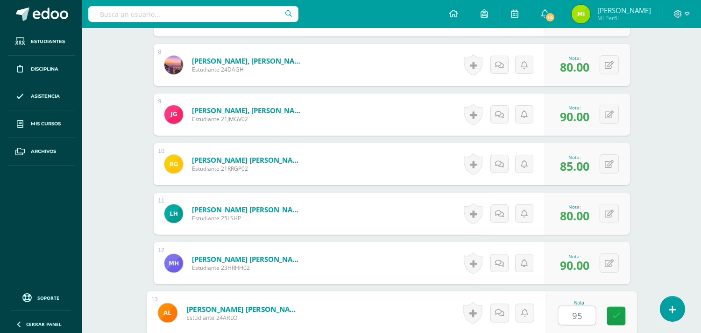
type input "95"
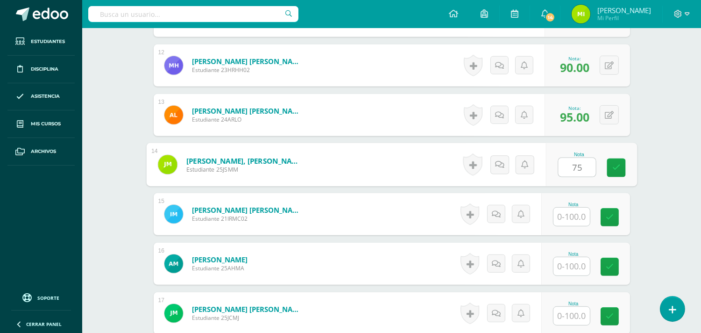
type input "75"
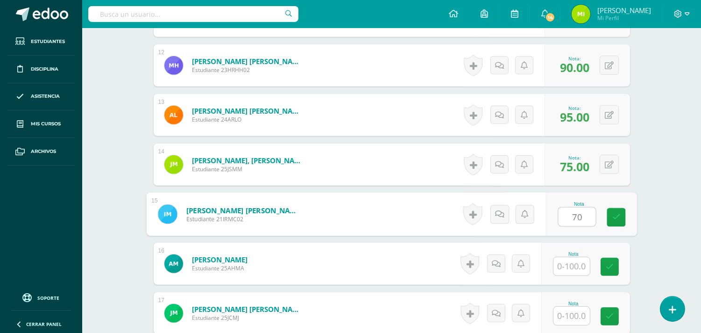
type input "70"
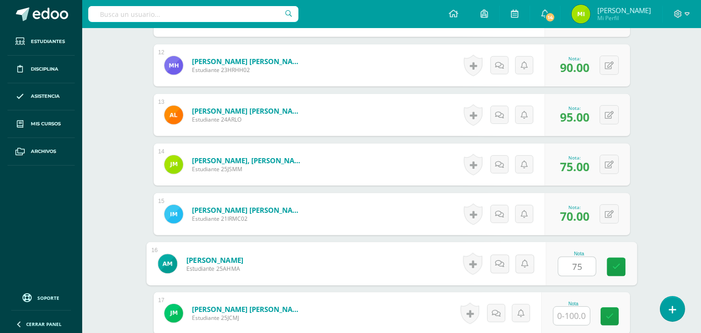
type input "75"
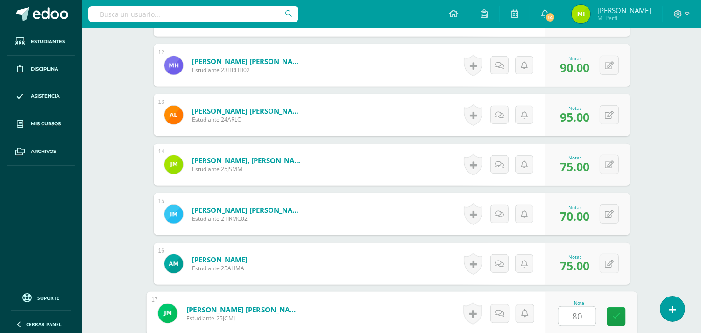
type input "80"
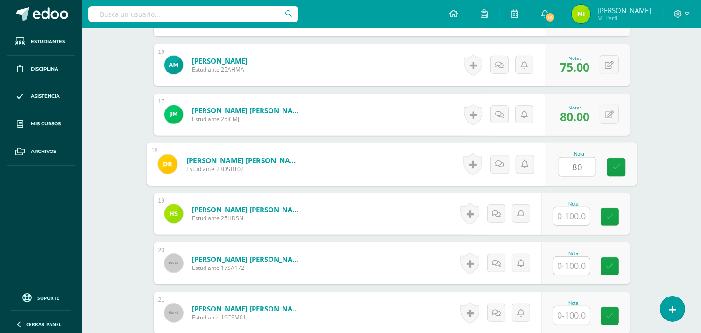
type input "80"
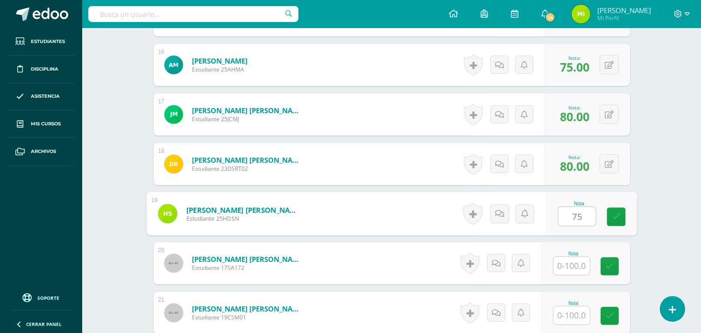
type input "75"
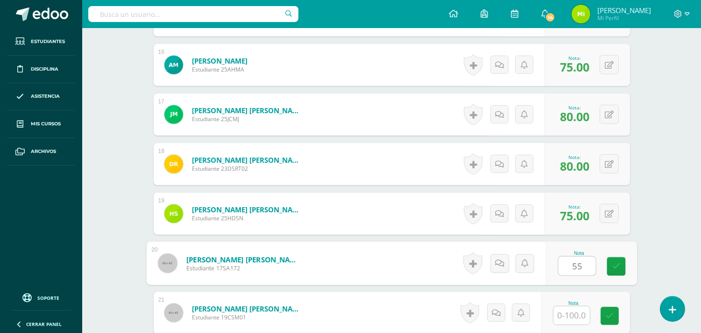
type input "55"
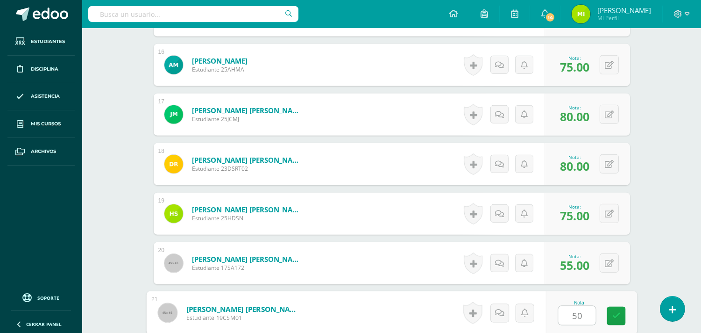
type input "50"
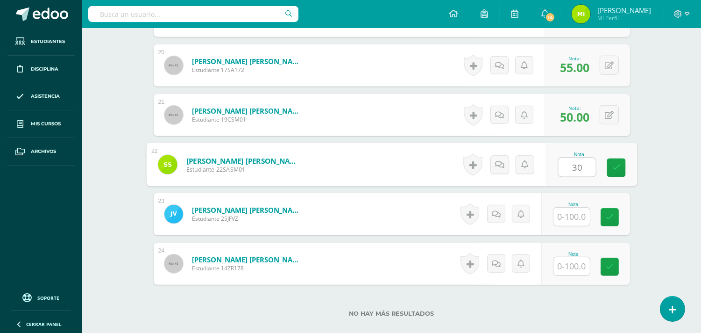
type input "3"
type input "50"
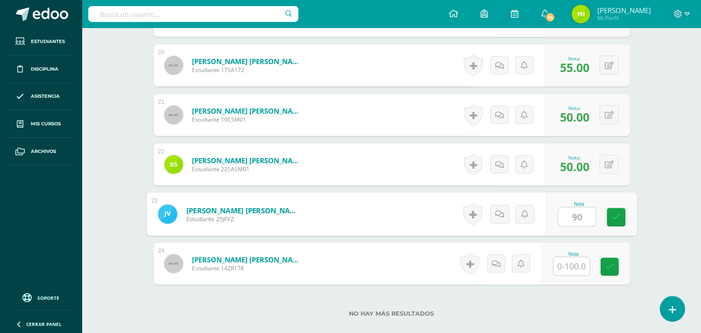
type input "90"
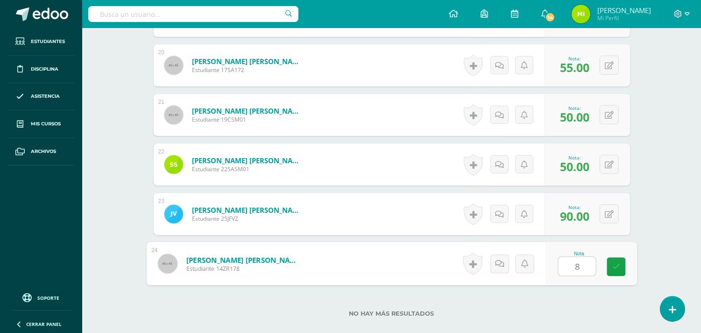
type input "80"
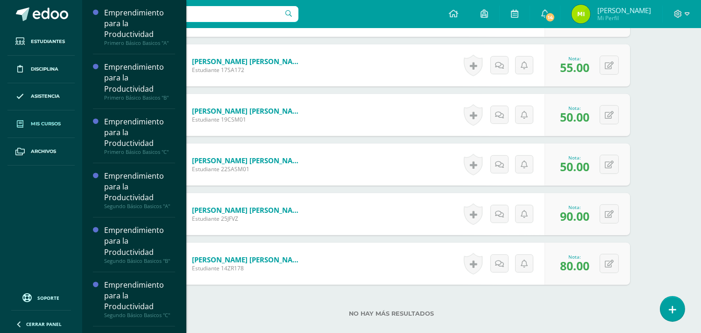
click at [42, 123] on span "Mis cursos" at bounding box center [46, 123] width 30 height 7
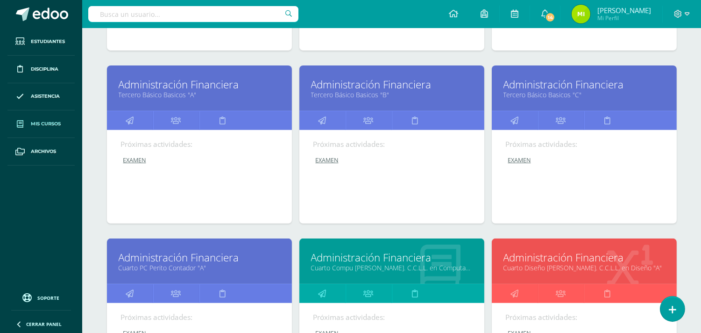
scroll to position [731, 0]
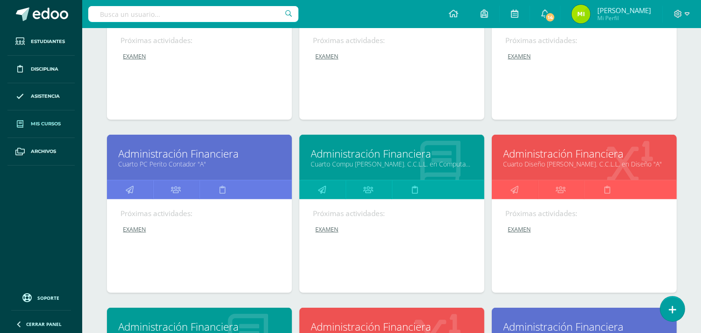
click at [562, 156] on link "Administración Financiera" at bounding box center [585, 153] width 162 height 14
click at [559, 163] on link "Cuarto Diseño [PERSON_NAME]. C.C.L.L. en Diseño "A"" at bounding box center [585, 163] width 162 height 9
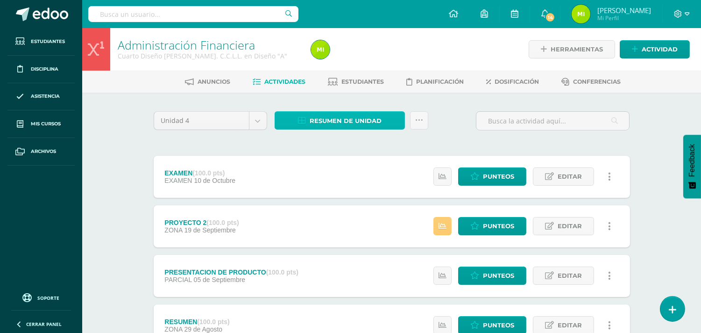
click at [367, 122] on span "Resumen de unidad" at bounding box center [346, 120] width 72 height 17
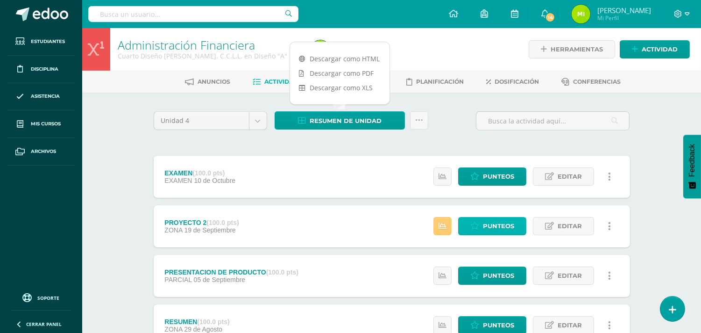
click at [491, 226] on span "Punteos" at bounding box center [498, 225] width 31 height 17
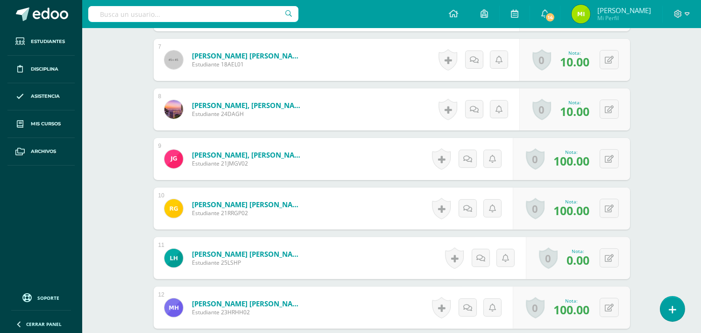
scroll to position [644, 0]
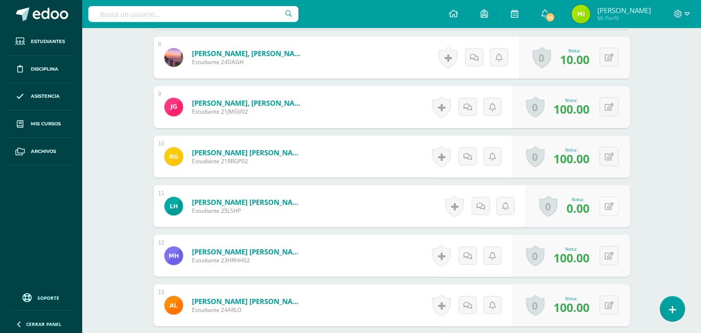
click at [610, 207] on icon at bounding box center [609, 206] width 9 height 8
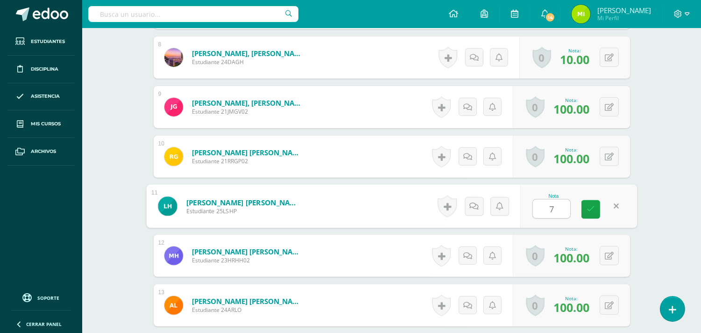
type input "70"
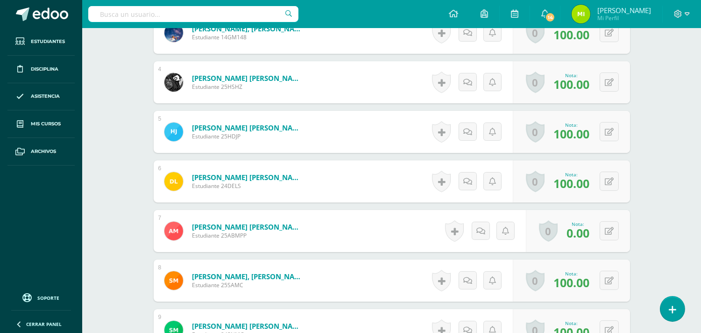
scroll to position [525, 0]
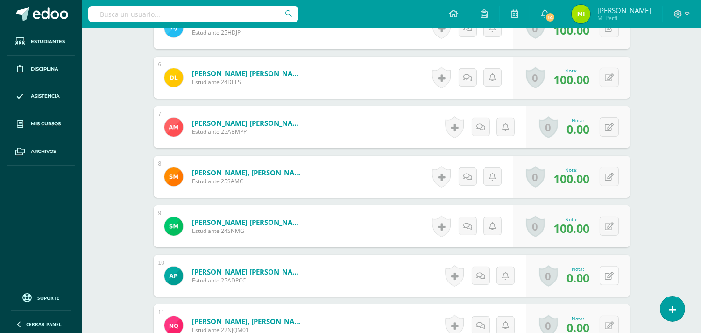
click at [606, 280] on button at bounding box center [609, 275] width 19 height 19
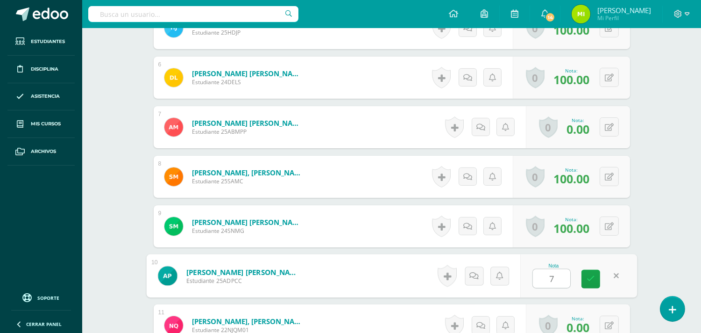
type input "70"
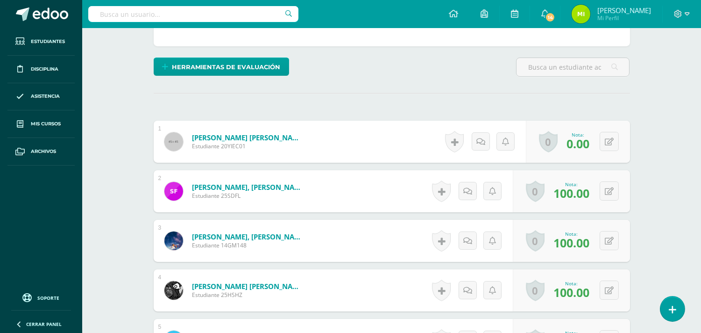
scroll to position [0, 0]
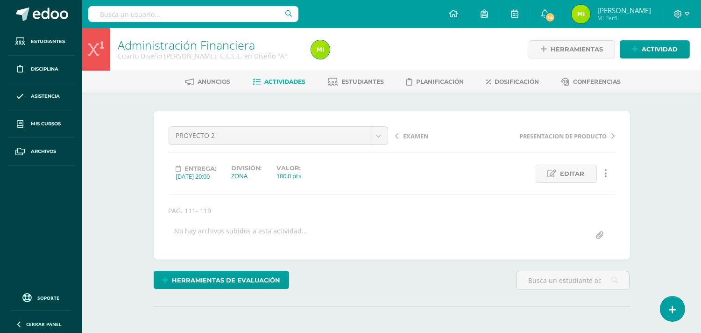
click at [285, 84] on span "Actividades" at bounding box center [284, 81] width 41 height 7
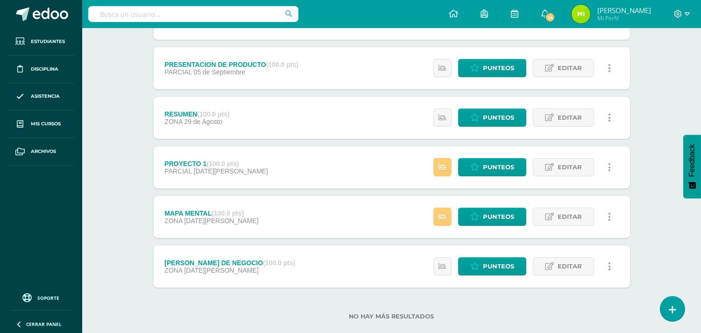
scroll to position [223, 0]
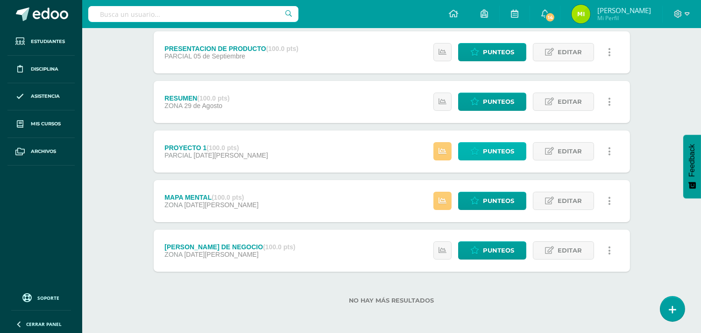
click at [502, 145] on span "Punteos" at bounding box center [498, 150] width 31 height 17
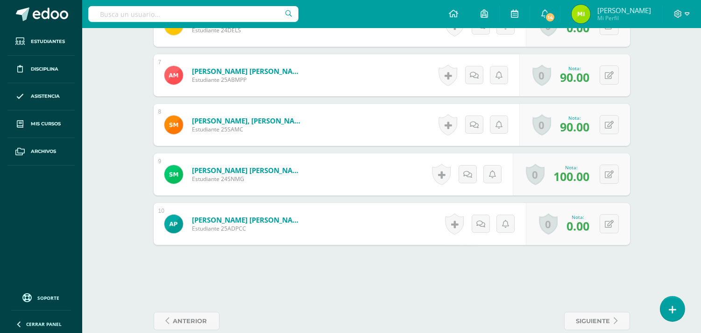
scroll to position [592, 0]
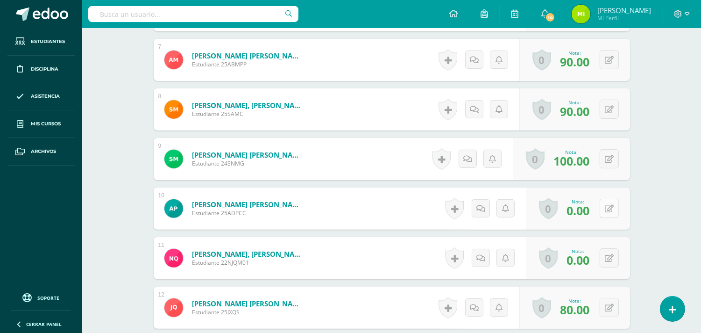
click at [607, 213] on button at bounding box center [609, 208] width 19 height 19
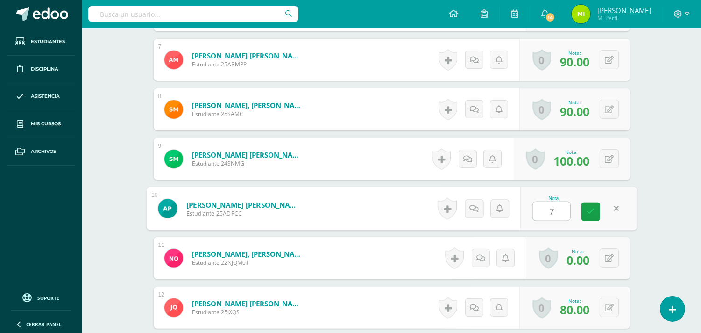
type input "70"
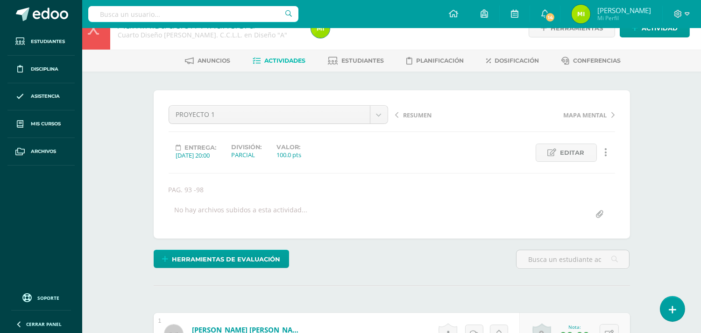
scroll to position [0, 0]
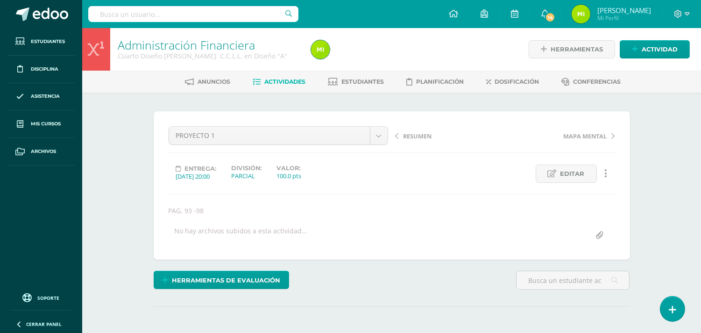
click at [270, 78] on span "Actividades" at bounding box center [284, 81] width 41 height 7
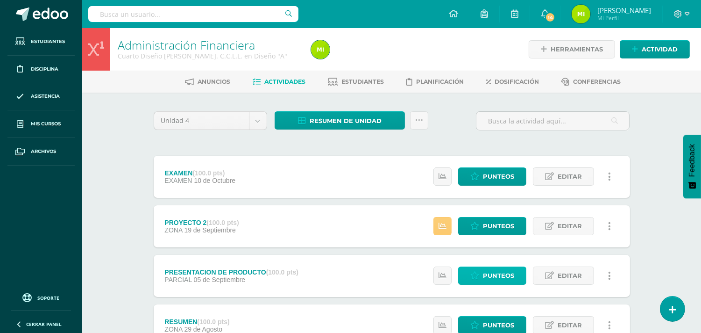
click at [489, 276] on span "Punteos" at bounding box center [498, 275] width 31 height 17
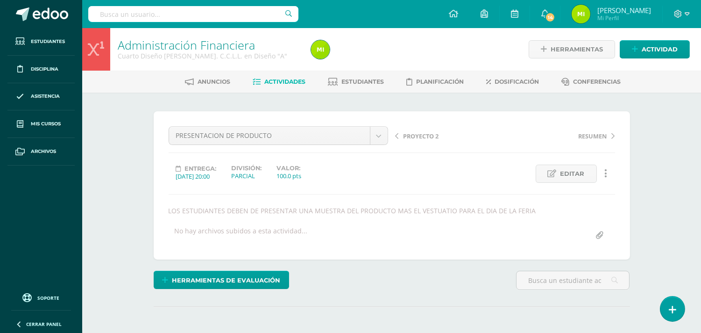
click at [286, 75] on link "Actividades" at bounding box center [279, 81] width 53 height 15
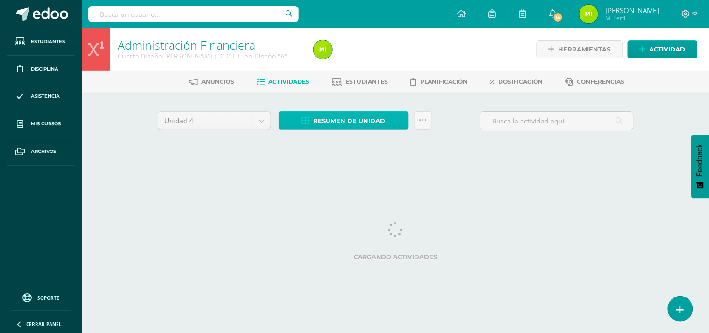
click at [379, 121] on span "Resumen de unidad" at bounding box center [349, 120] width 72 height 17
click at [364, 58] on div at bounding box center [409, 49] width 199 height 43
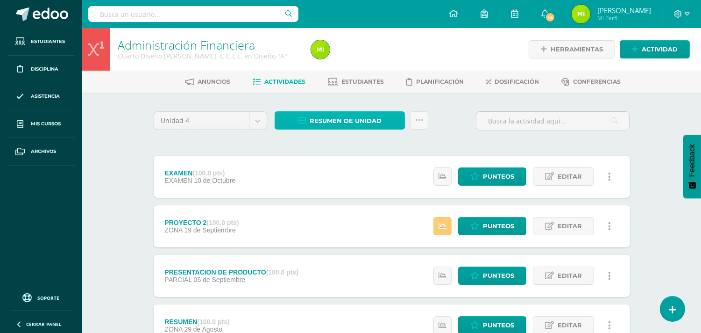
click at [344, 117] on span "Resumen de unidad" at bounding box center [346, 120] width 72 height 17
click at [365, 125] on span "Resumen de unidad" at bounding box center [346, 120] width 72 height 17
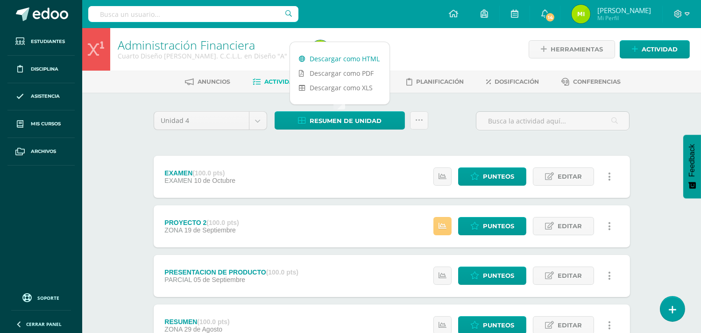
click at [365, 51] on link "Descargar como HTML" at bounding box center [339, 58] width 99 height 14
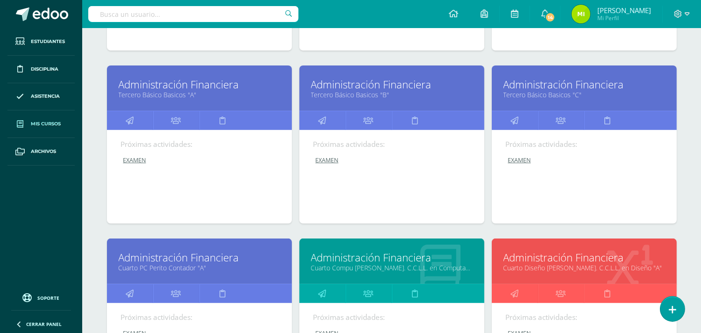
scroll to position [731, 0]
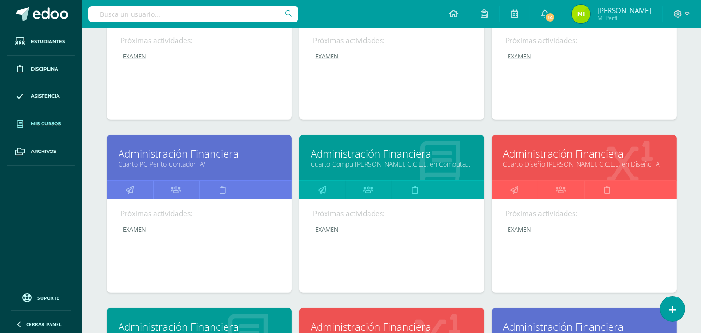
click at [345, 161] on link "Cuarto Compu [PERSON_NAME]. C.C.L.L. en Computación "A"" at bounding box center [392, 163] width 162 height 9
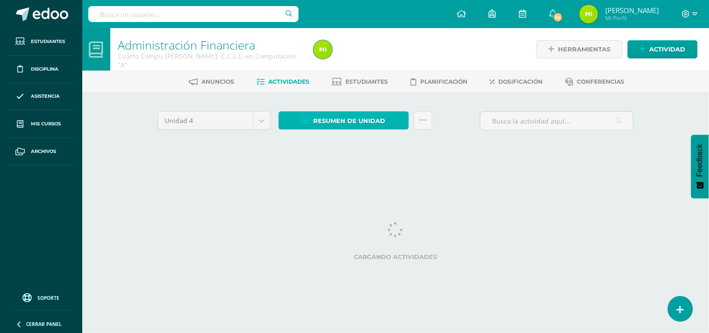
click at [357, 121] on span "Resumen de unidad" at bounding box center [349, 120] width 72 height 17
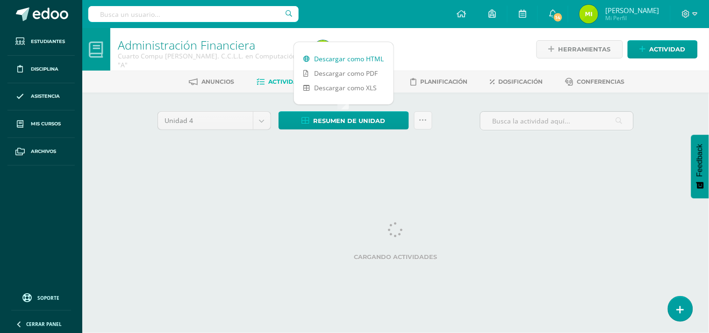
click at [353, 56] on link "Descargar como HTML" at bounding box center [343, 58] width 99 height 14
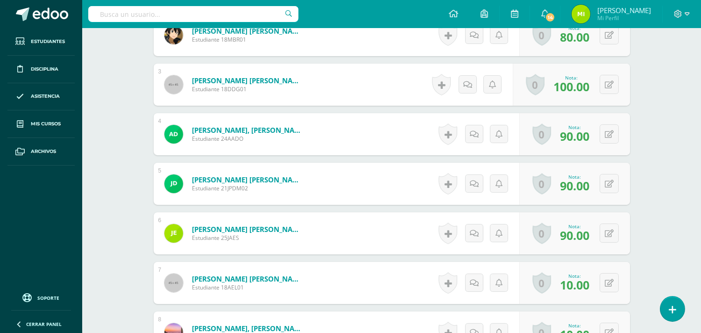
scroll to position [421, 0]
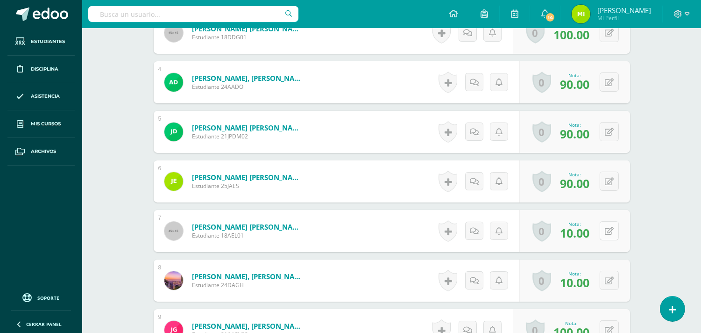
click at [610, 232] on icon at bounding box center [609, 231] width 9 height 8
type input "100"
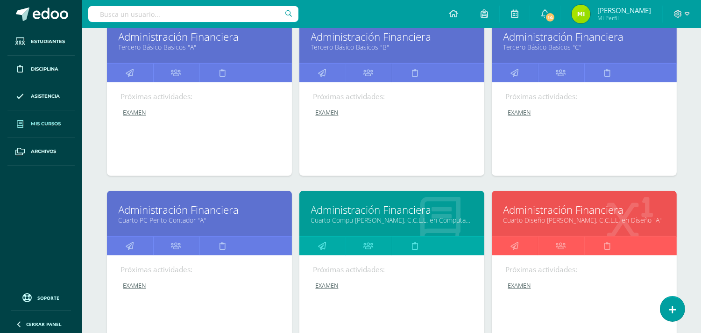
scroll to position [571, 0]
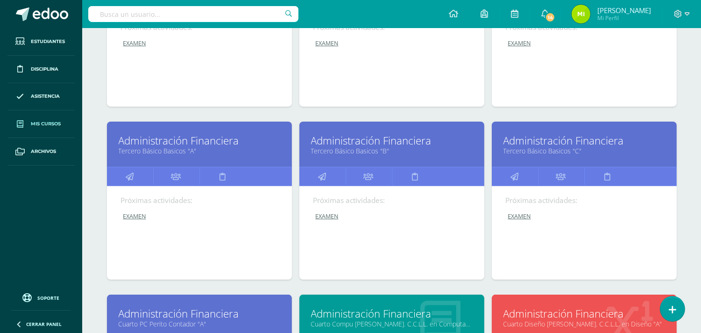
click at [543, 140] on link "Administración Financiera" at bounding box center [585, 140] width 162 height 14
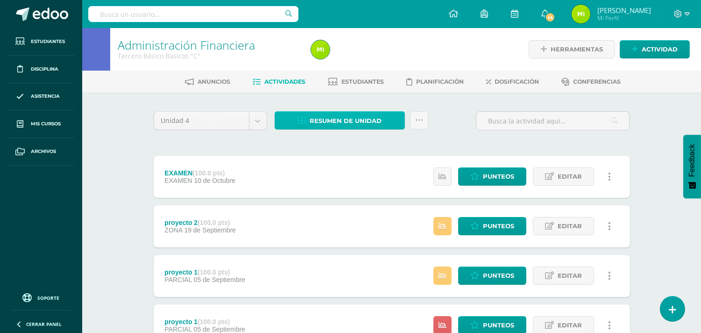
click at [360, 120] on span "Resumen de unidad" at bounding box center [346, 120] width 72 height 17
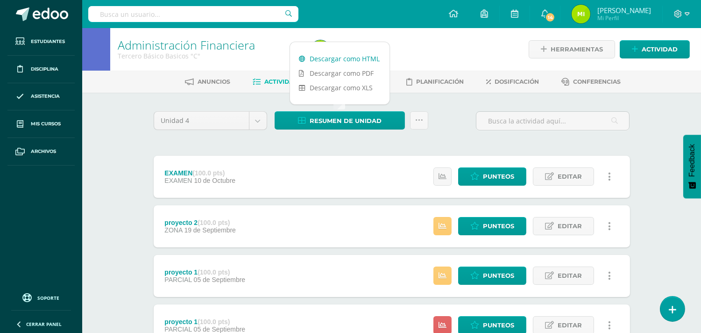
click at [348, 57] on link "Descargar como HTML" at bounding box center [339, 58] width 99 height 14
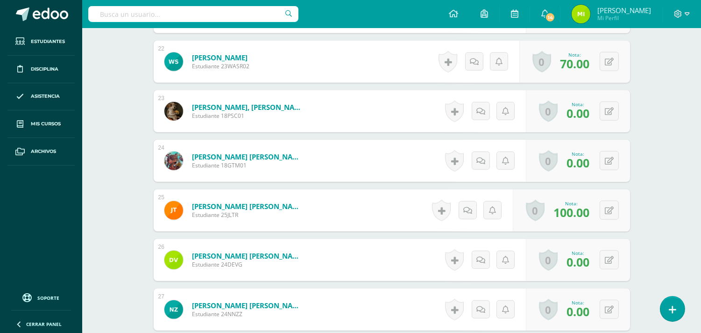
scroll to position [1177, 0]
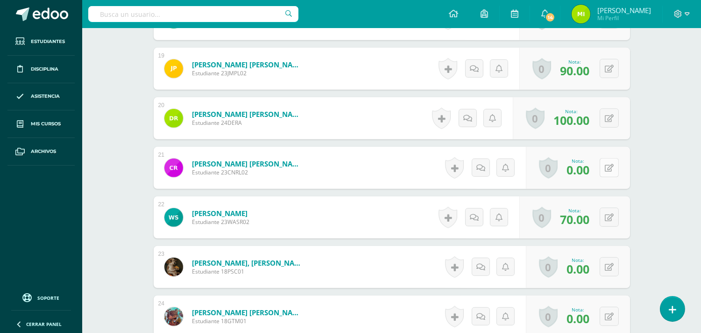
click at [607, 169] on button at bounding box center [609, 167] width 19 height 19
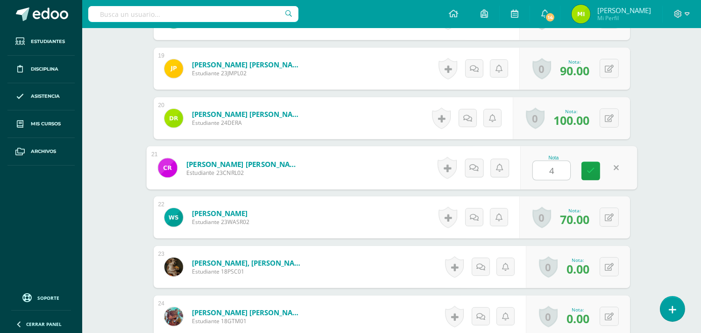
type input "40"
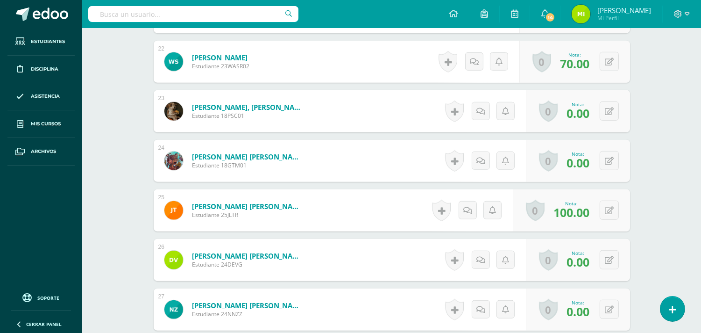
scroll to position [1229, 0]
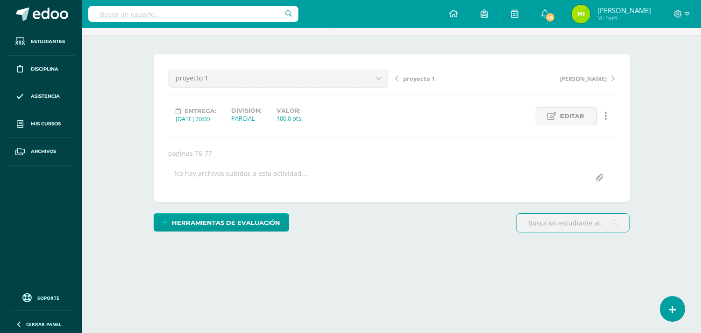
scroll to position [109, 0]
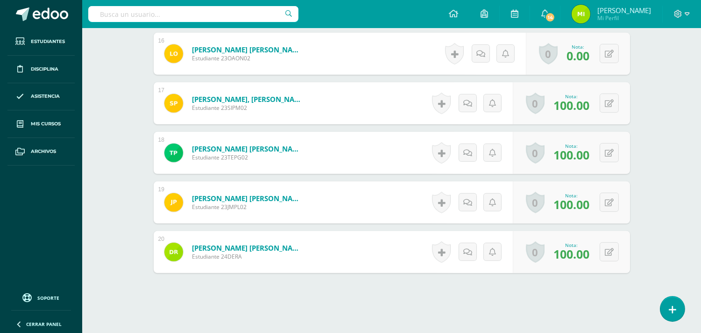
scroll to position [1086, 0]
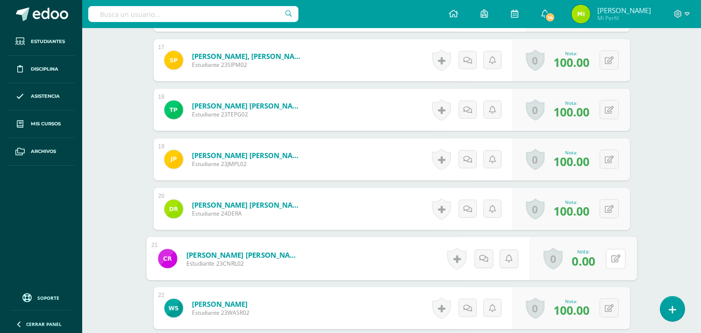
click at [604, 254] on div "0 [GEOGRAPHIC_DATA] Logros obtenidos Aún no hay logros agregados Nota: 0.00" at bounding box center [583, 258] width 107 height 43
click at [617, 257] on icon at bounding box center [615, 258] width 9 height 8
type input "70"
